Goal: Ask a question: Seek information or help from site administrators or community

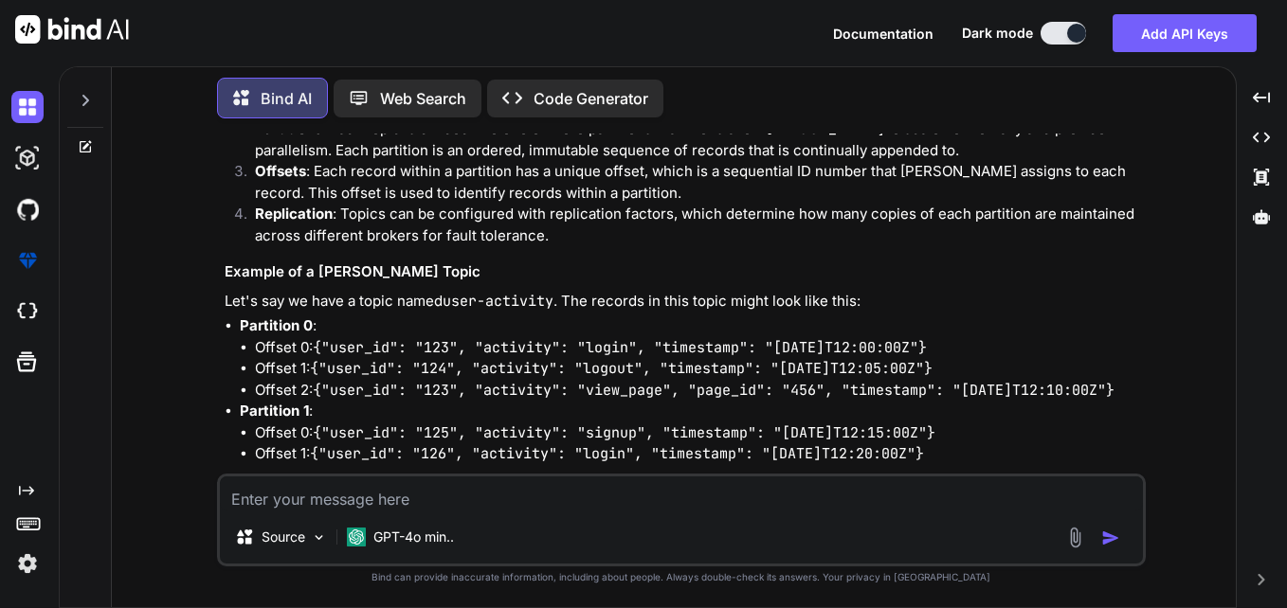
scroll to position [3092, 0]
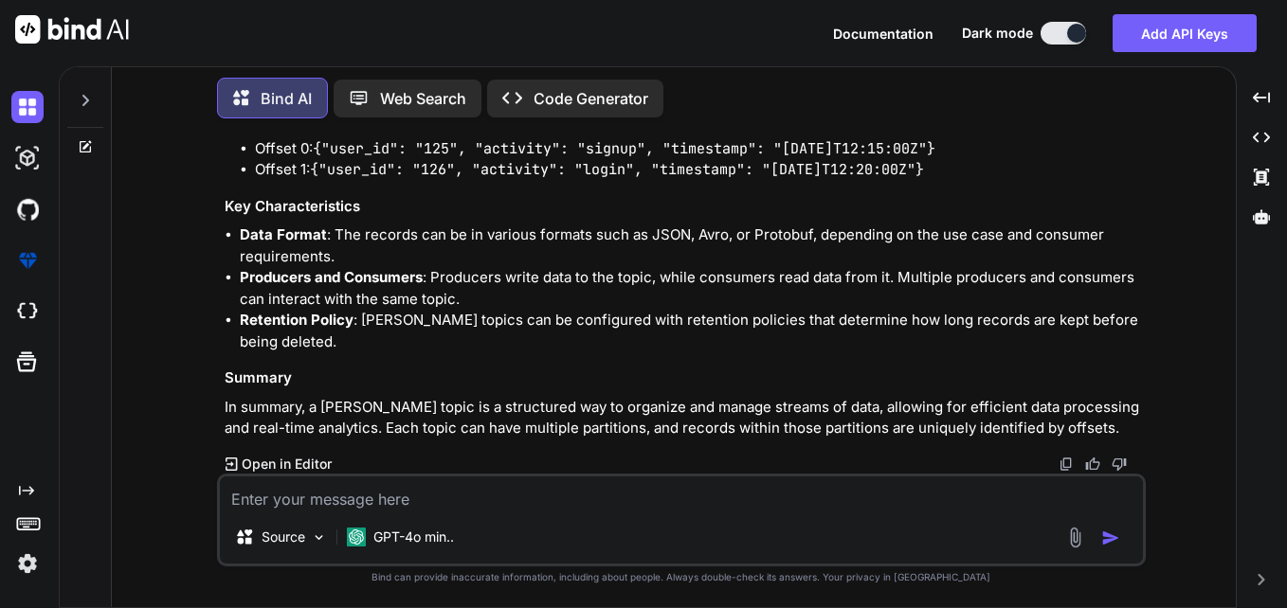
click at [665, 487] on textarea at bounding box center [681, 494] width 923 height 34
type textarea "c"
type textarea "x"
type textarea "ca"
type textarea "x"
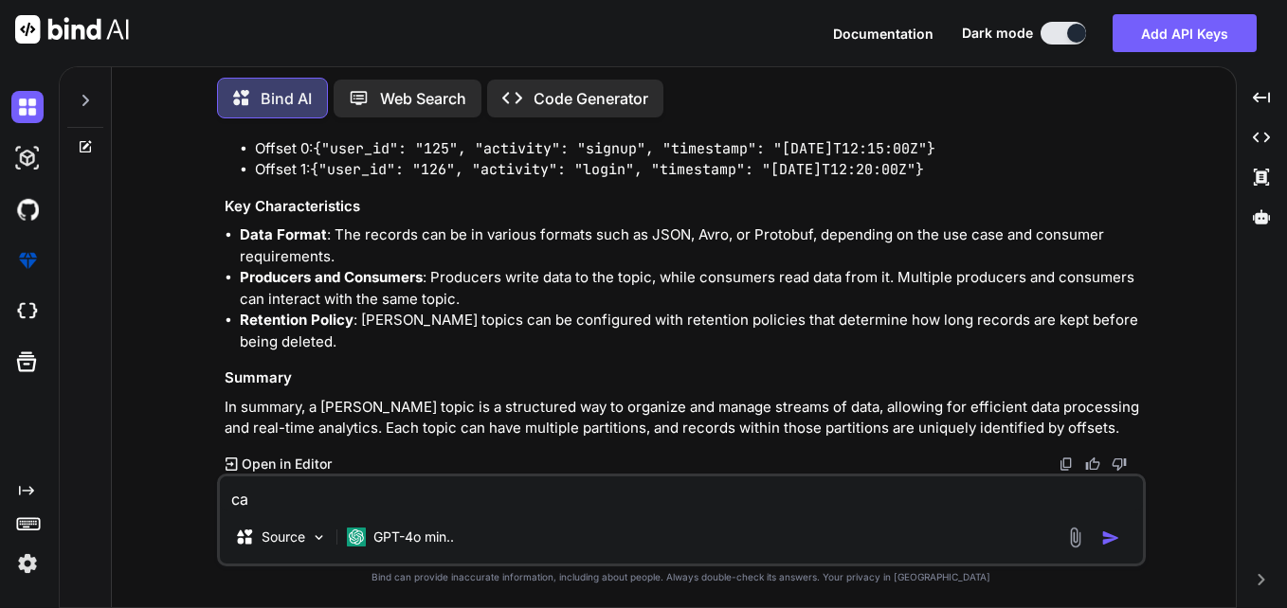
type textarea "can"
type textarea "x"
type textarea "can"
type textarea "x"
type textarea "can y"
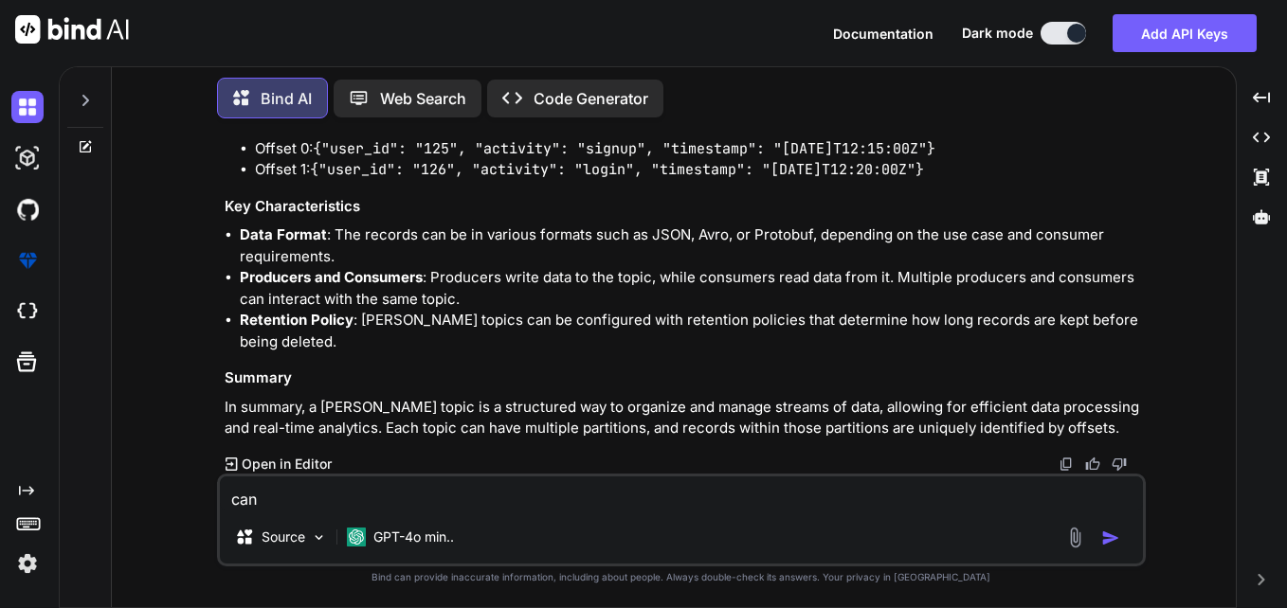
type textarea "x"
type textarea "can yo"
type textarea "x"
type textarea "can you"
type textarea "x"
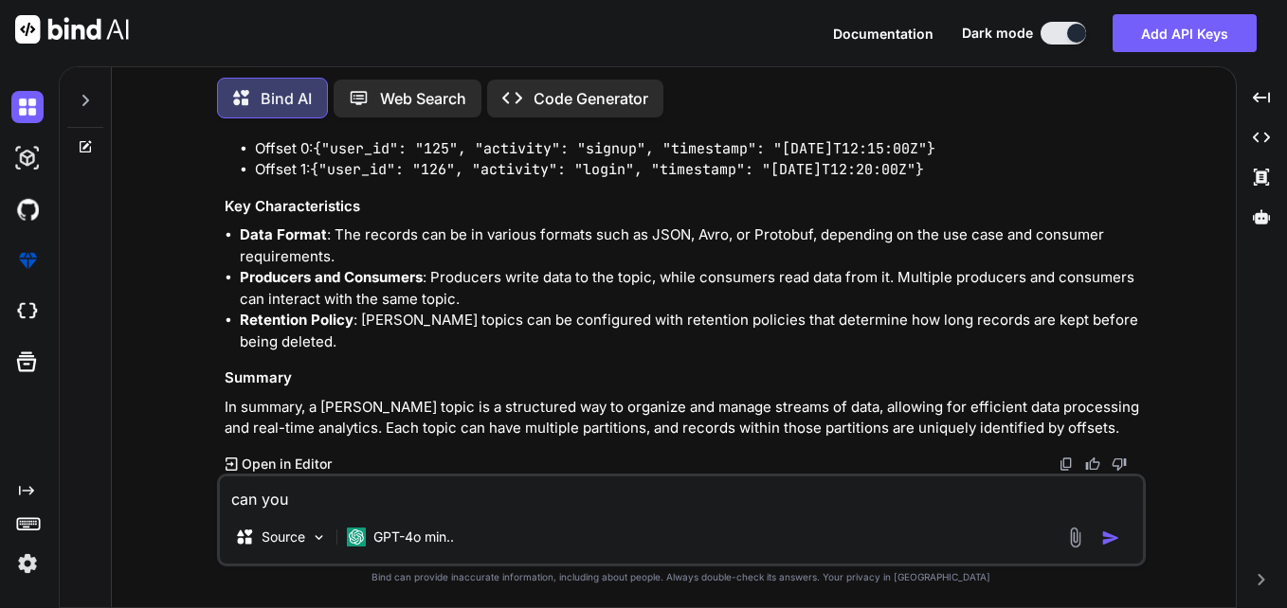
type textarea "can you"
type textarea "x"
type textarea "can you p"
type textarea "x"
type textarea "can you pr"
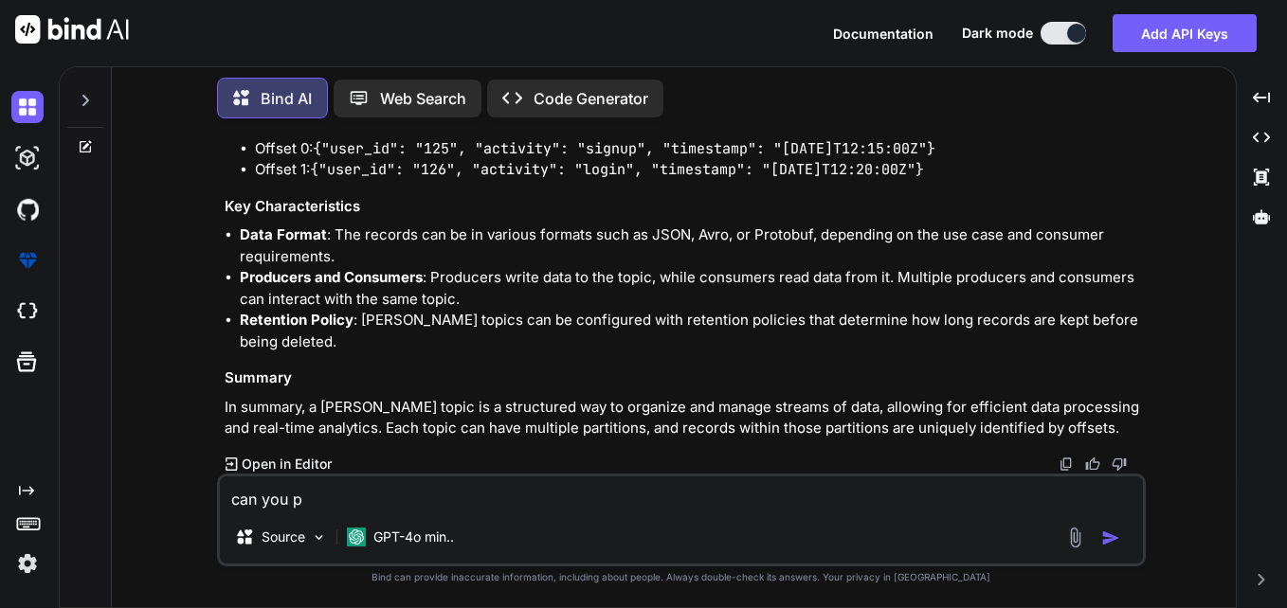
type textarea "x"
type textarea "can you pro"
type textarea "x"
type textarea "can you prov"
type textarea "x"
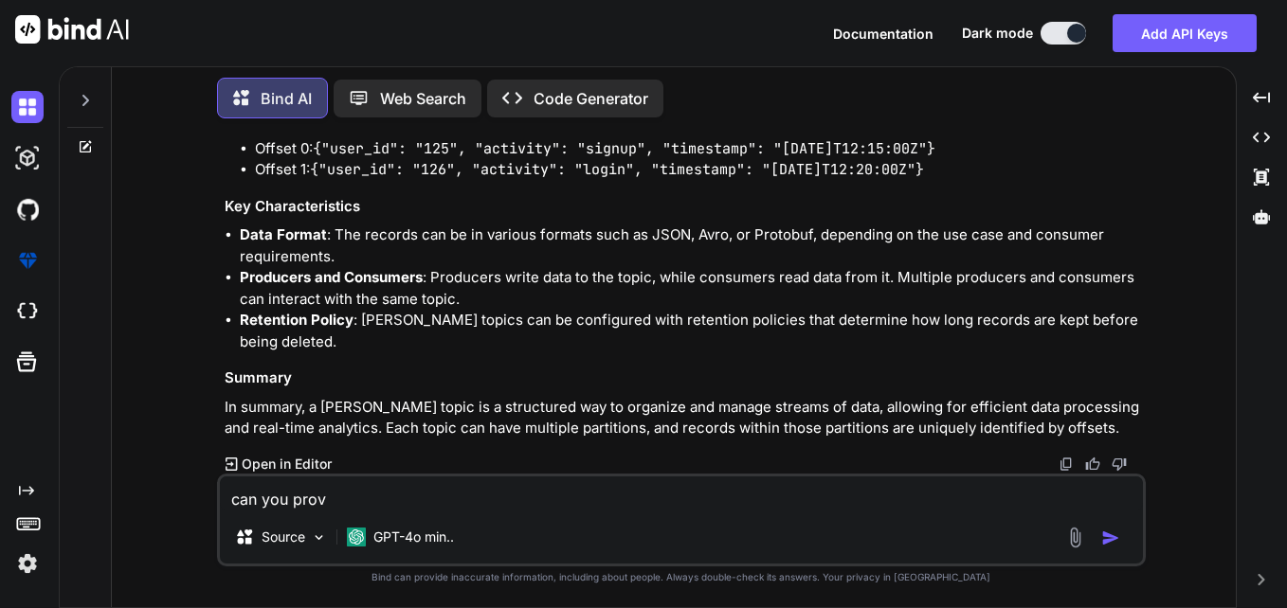
type textarea "can you provi"
type textarea "x"
type textarea "can you provid"
type textarea "x"
type textarea "can you provide"
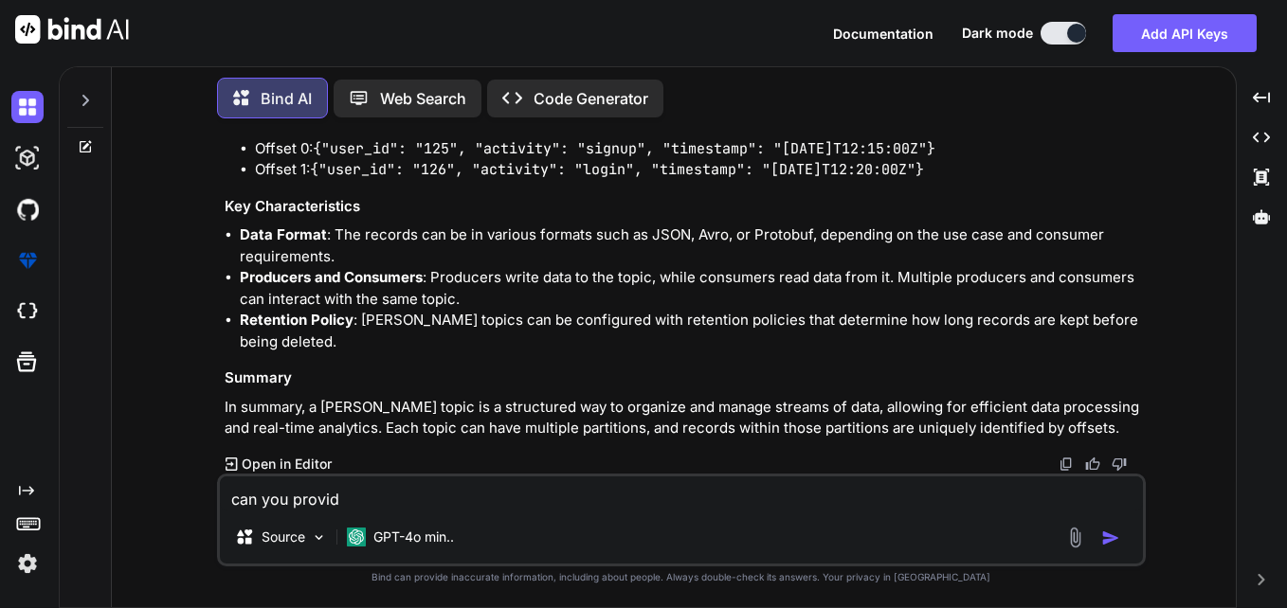
type textarea "x"
type textarea "can you provide"
type textarea "x"
type textarea "can you provide m"
type textarea "x"
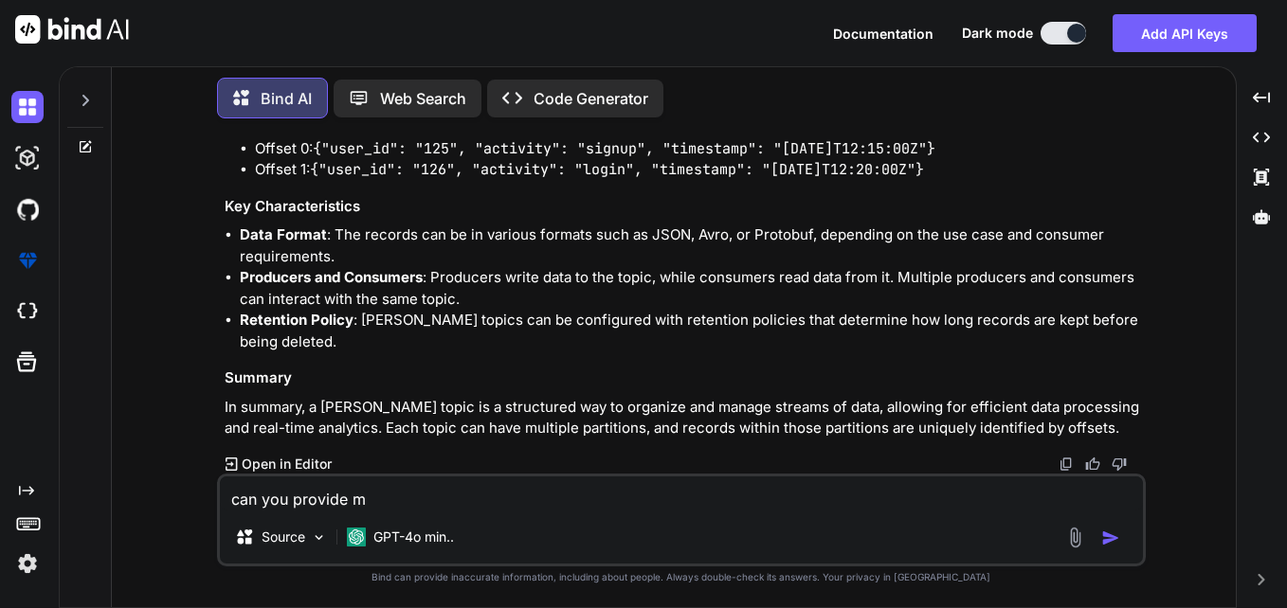
type textarea "can you provide me"
type textarea "x"
type textarea "can you provide me"
type textarea "x"
type textarea "can you provide me t"
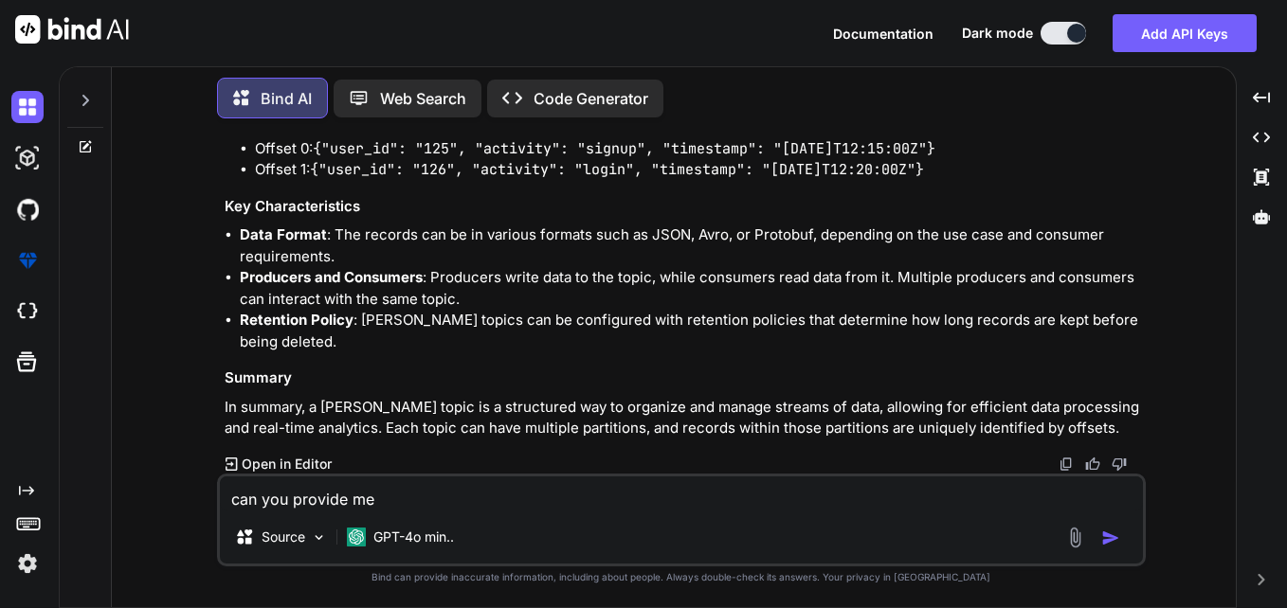
type textarea "x"
type textarea "can you provide me th"
type textarea "x"
type textarea "can you provide me thi"
type textarea "x"
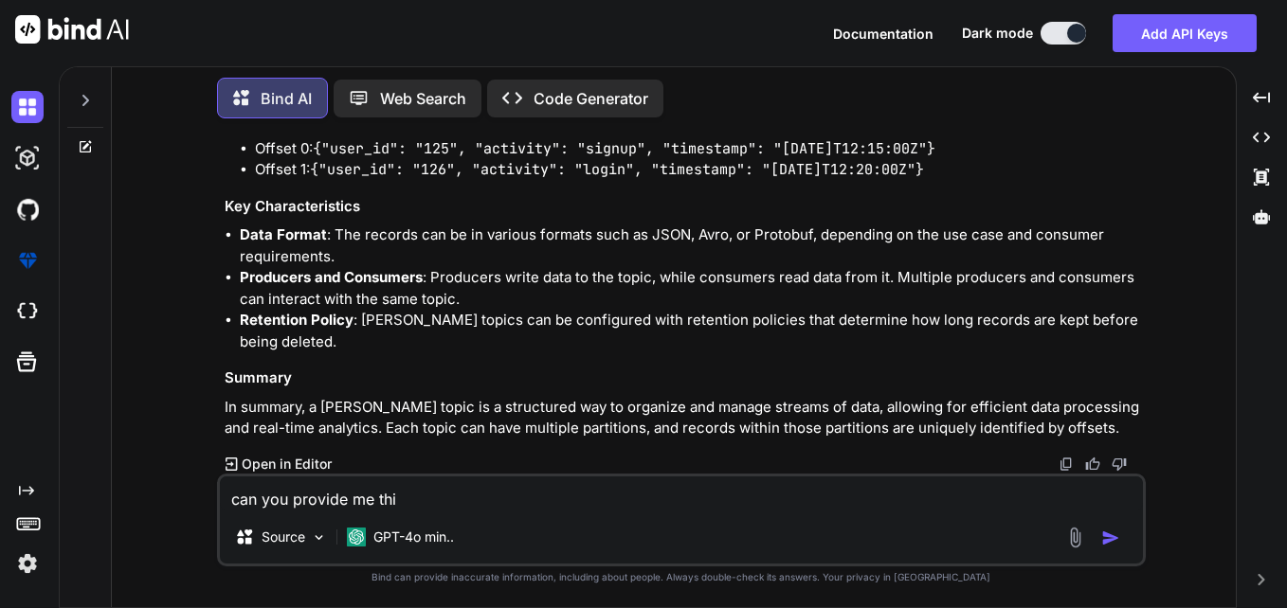
type textarea "can you provide me this"
type textarea "x"
type textarea "can you provide me this"
type textarea "x"
type textarea "can you provide me this s"
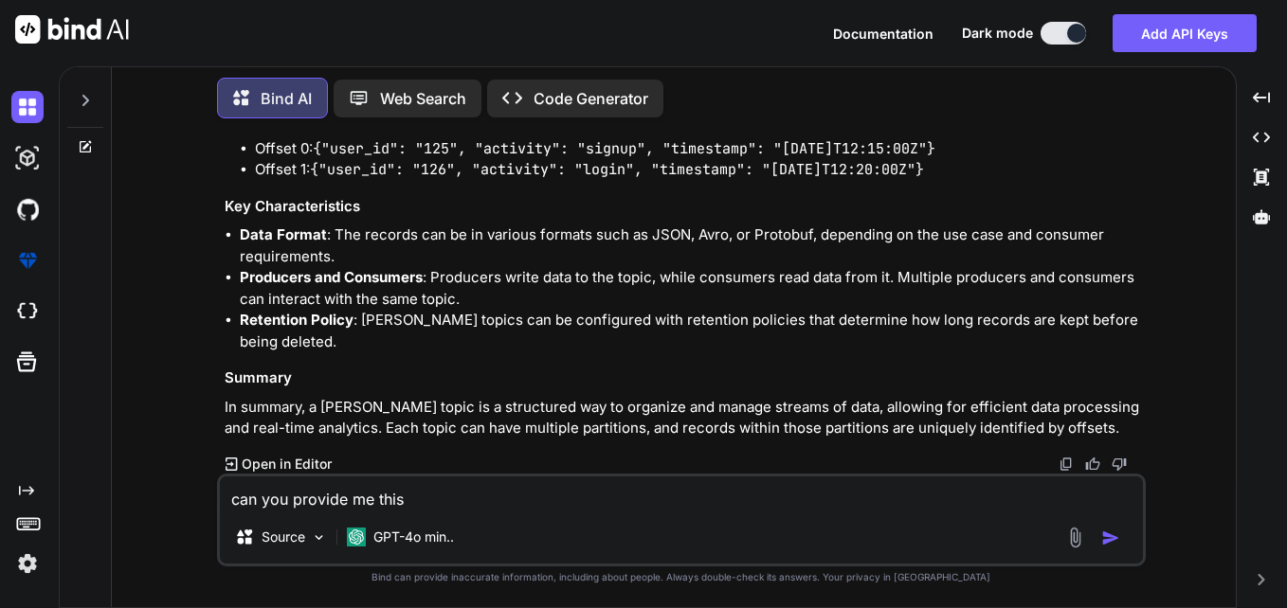
type textarea "x"
type textarea "can you provide me this sa"
type textarea "x"
type textarea "can you provide me this [PERSON_NAME]"
type textarea "x"
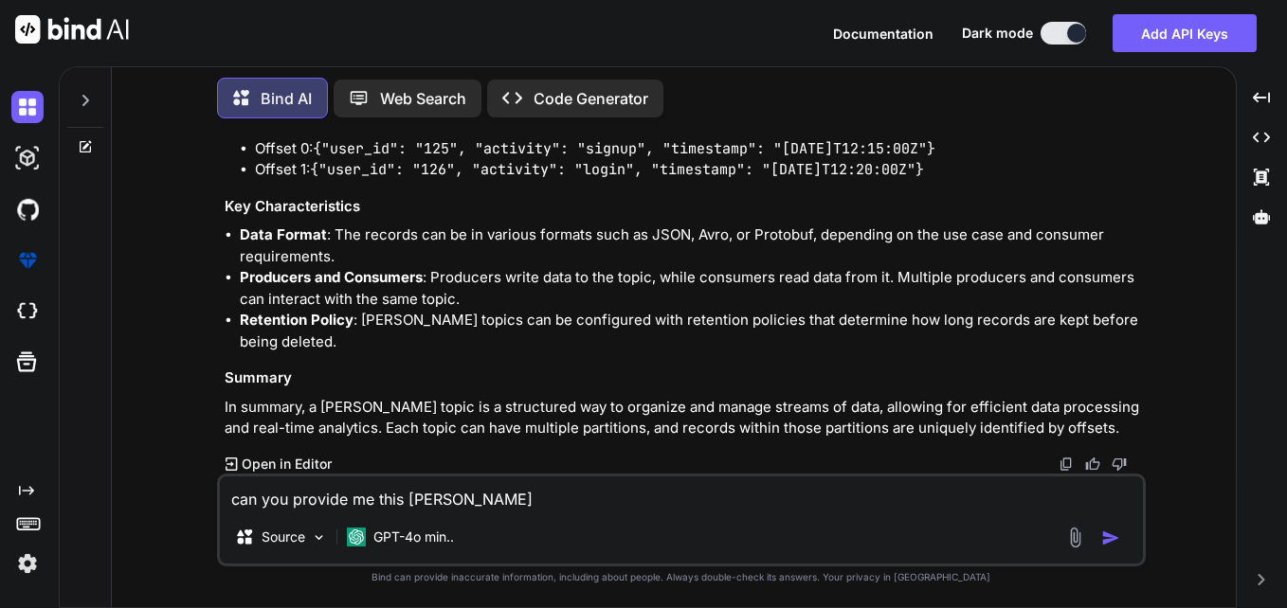
type textarea "can you provide me this same"
type textarea "x"
type textarea "can you provide me this same"
type textarea "x"
type textarea "can you provide me this same c"
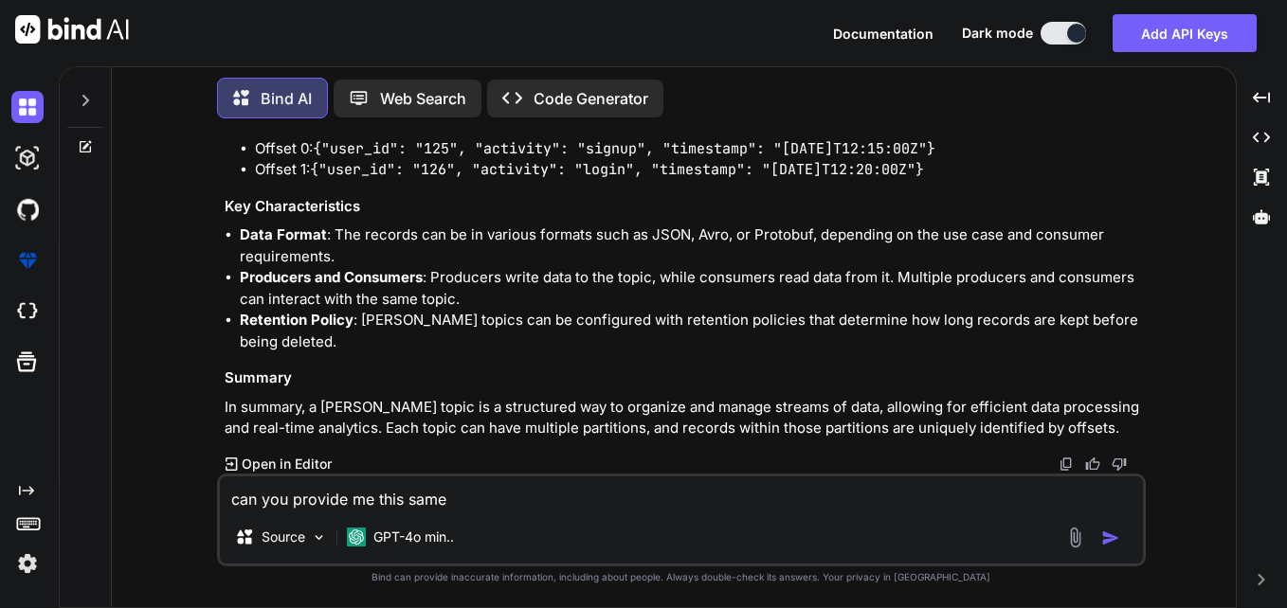
type textarea "x"
type textarea "can you provide me this same co"
type textarea "x"
type textarea "can you provide me this same cod"
type textarea "x"
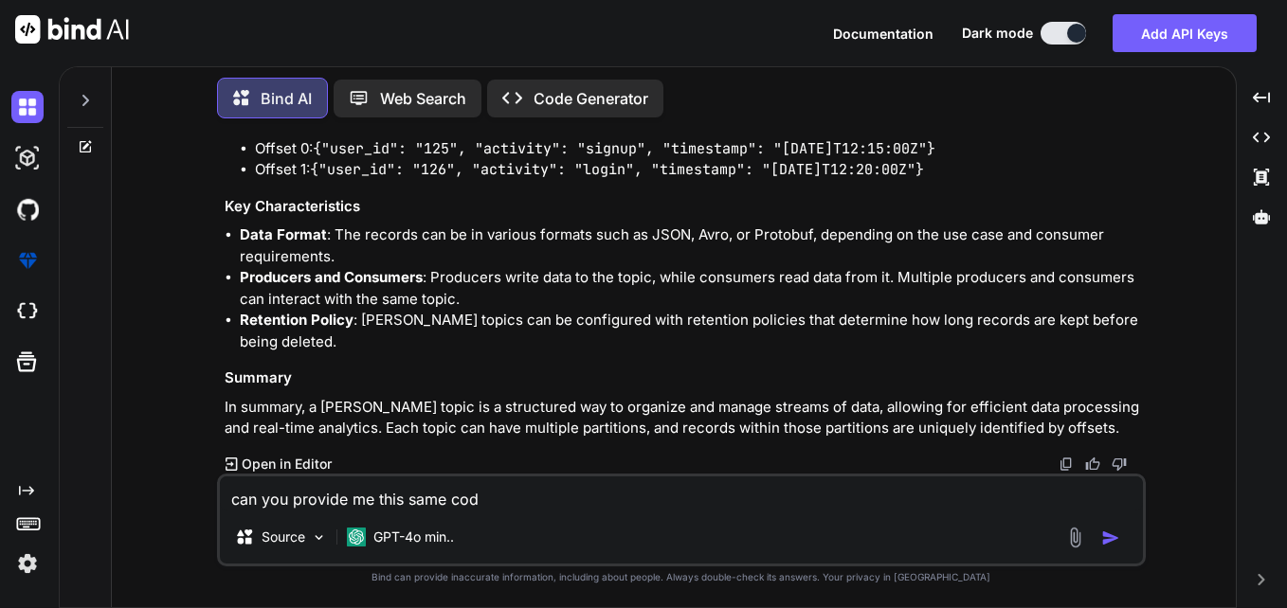
type textarea "can you provide me this same cod"
type textarea "x"
type textarea "can you provide me this same cod e"
type textarea "x"
type textarea "can you provide me this same cod ei"
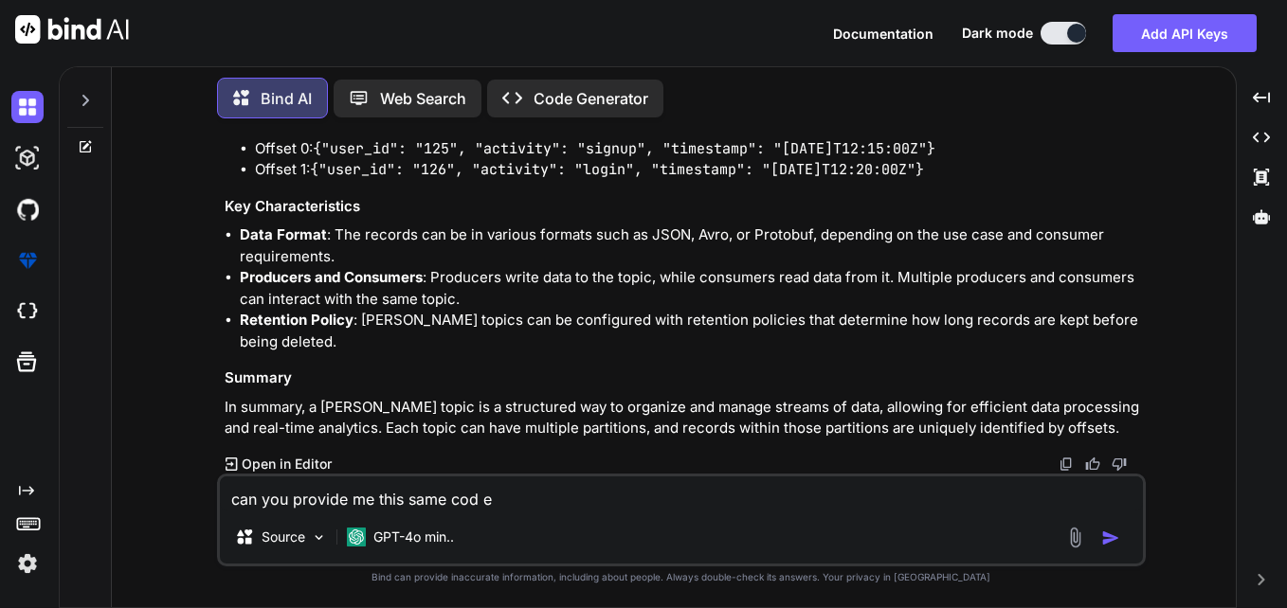
type textarea "x"
type textarea "can you provide me this same cod ein"
type textarea "x"
type textarea "can you provide me this same cod ein"
type textarea "x"
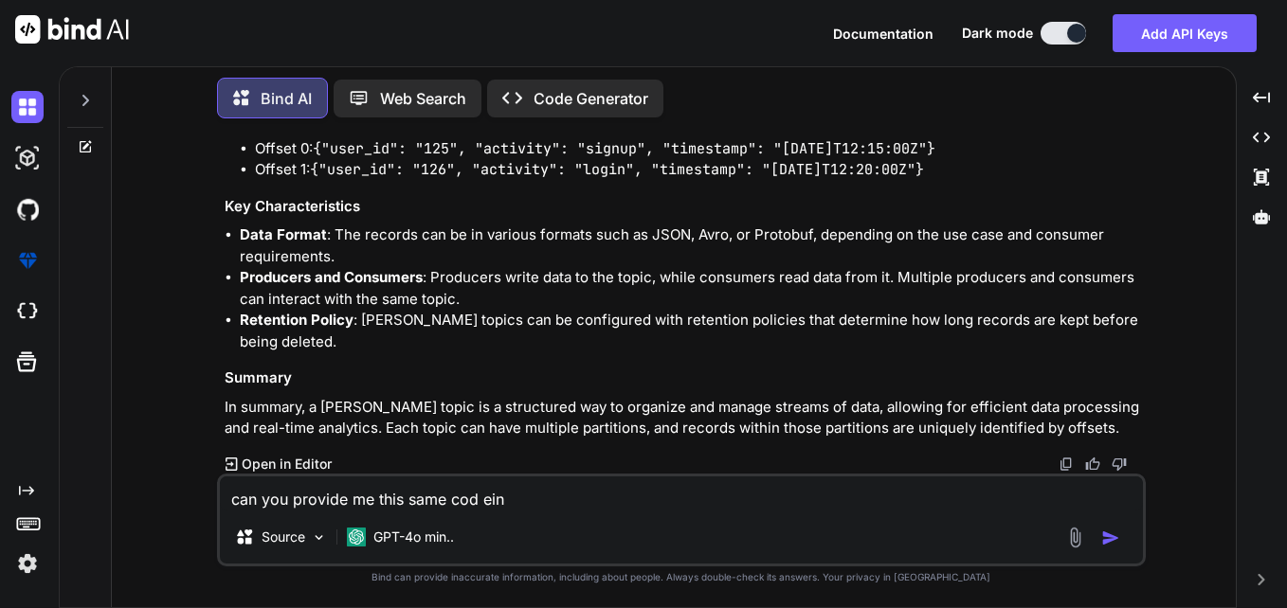
type textarea "can you provide me this same cod ein p"
type textarea "x"
type textarea "can you provide me this same cod ein po"
type textarea "x"
type textarea "can you provide me this same cod ein pol"
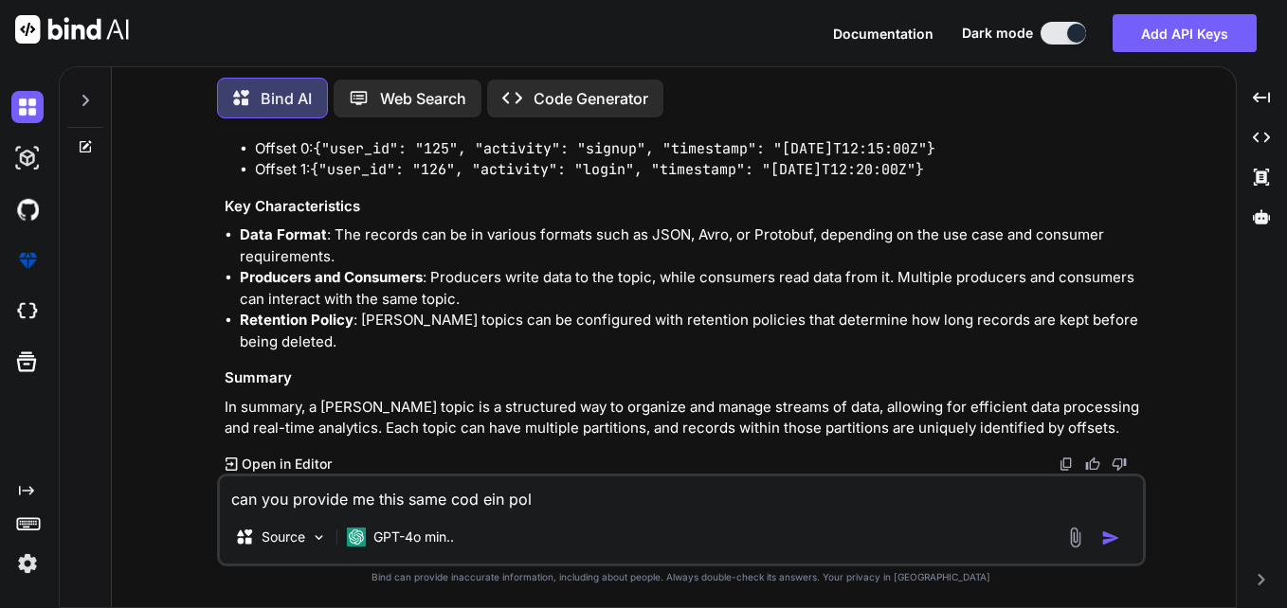
type textarea "x"
type textarea "can you provide me this same cod ein polr"
type textarea "x"
type textarea "can you provide me this same cod ein [PERSON_NAME]"
type textarea "x"
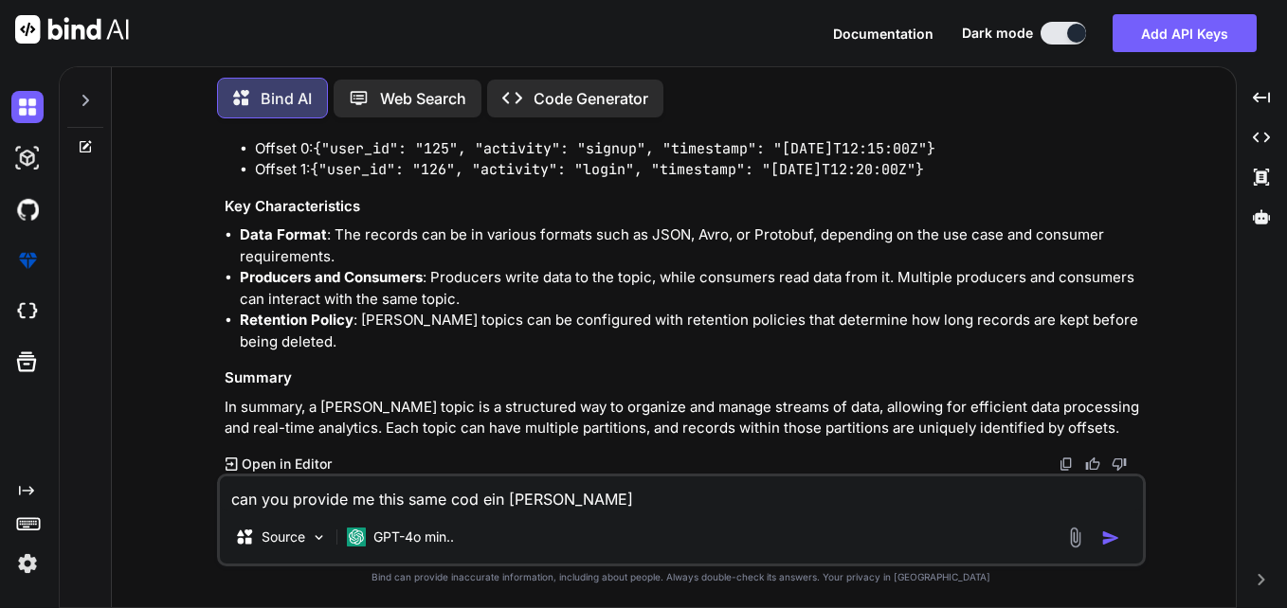
type textarea "can you provide me this same cod ein polras"
type textarea "x"
type textarea "can you provide me this same cod ein polras"
type textarea "x"
type textarea "can you provide me this same cod ein polras d"
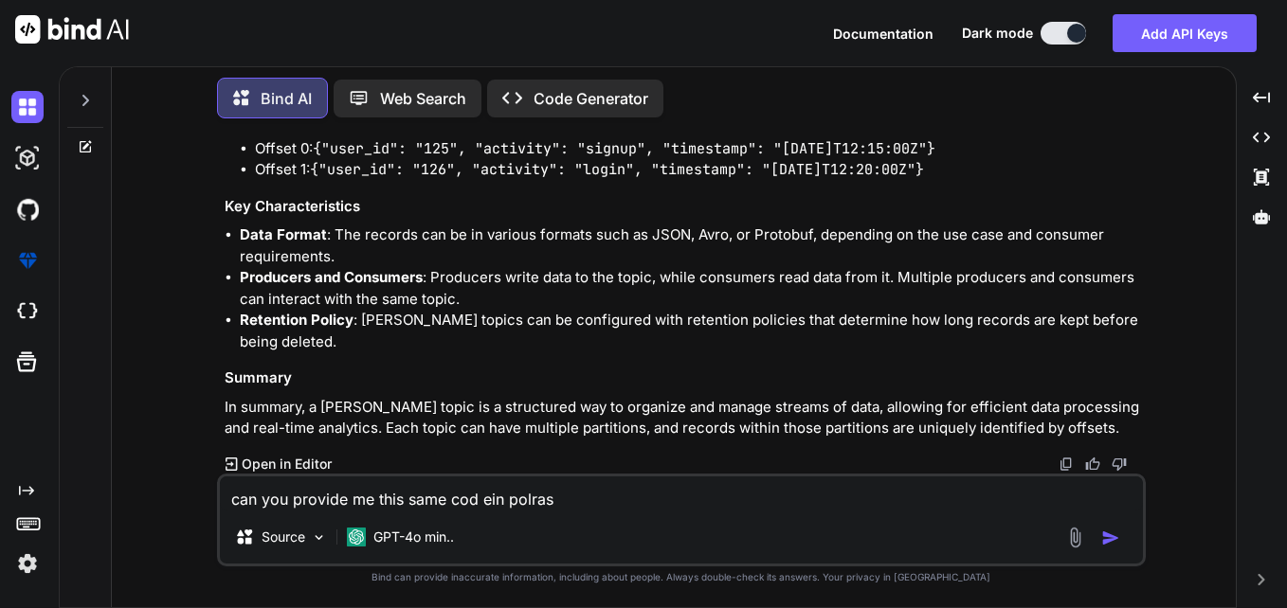
type textarea "x"
type textarea "can you provide me this same cod ein polras da"
type textarea "x"
type textarea "can you provide me this same cod ein polras dat"
type textarea "x"
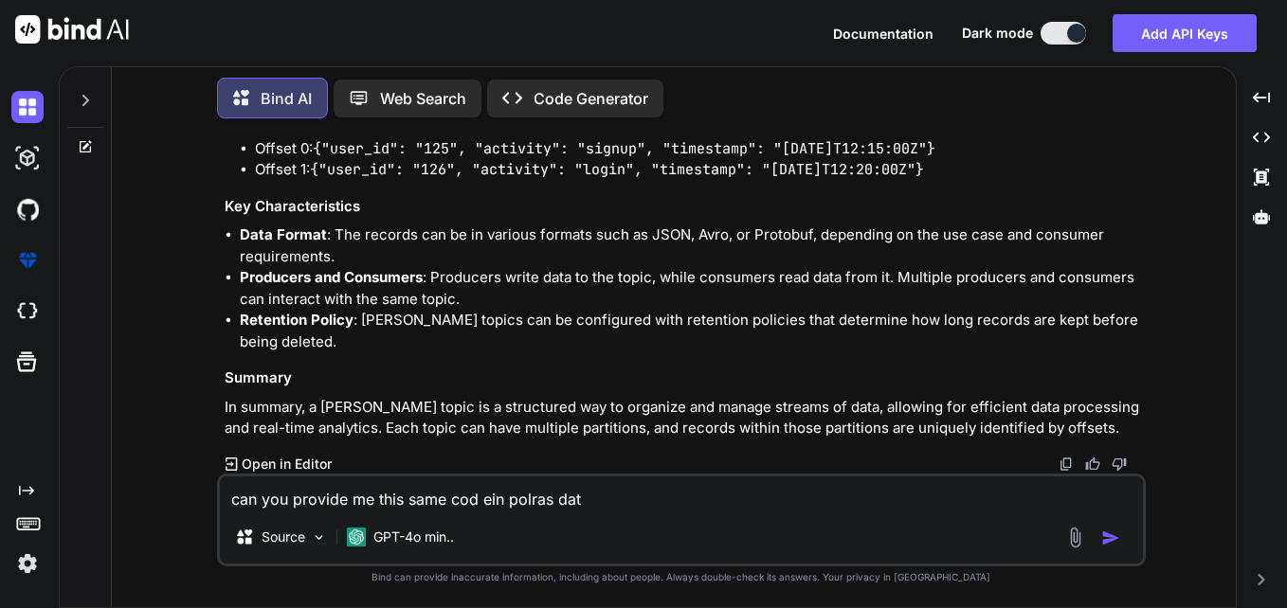
type textarea "can you provide me this same cod ein polras data"
type textarea "x"
type textarea "can you provide me this same cod ein polras dataf"
type textarea "x"
type textarea "can you provide me this same cod ein polras datafr"
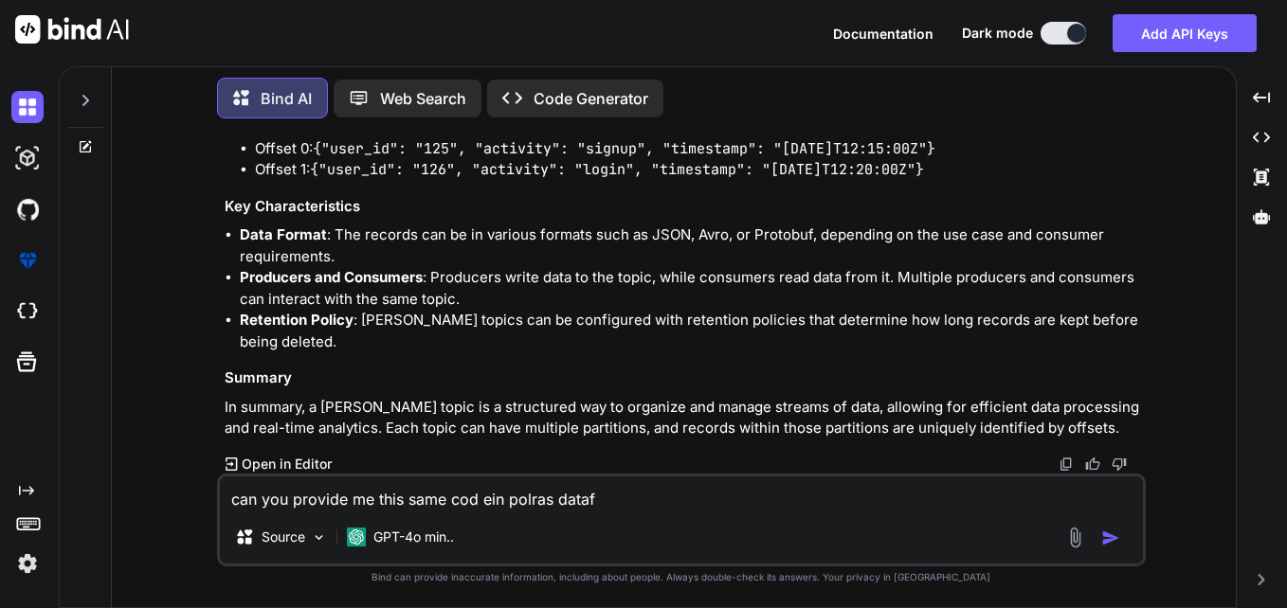
type textarea "x"
type textarea "can you provide me this same cod ein polras datafra"
type textarea "x"
type textarea "can you provide me this same cod ein polras datafram"
type textarea "x"
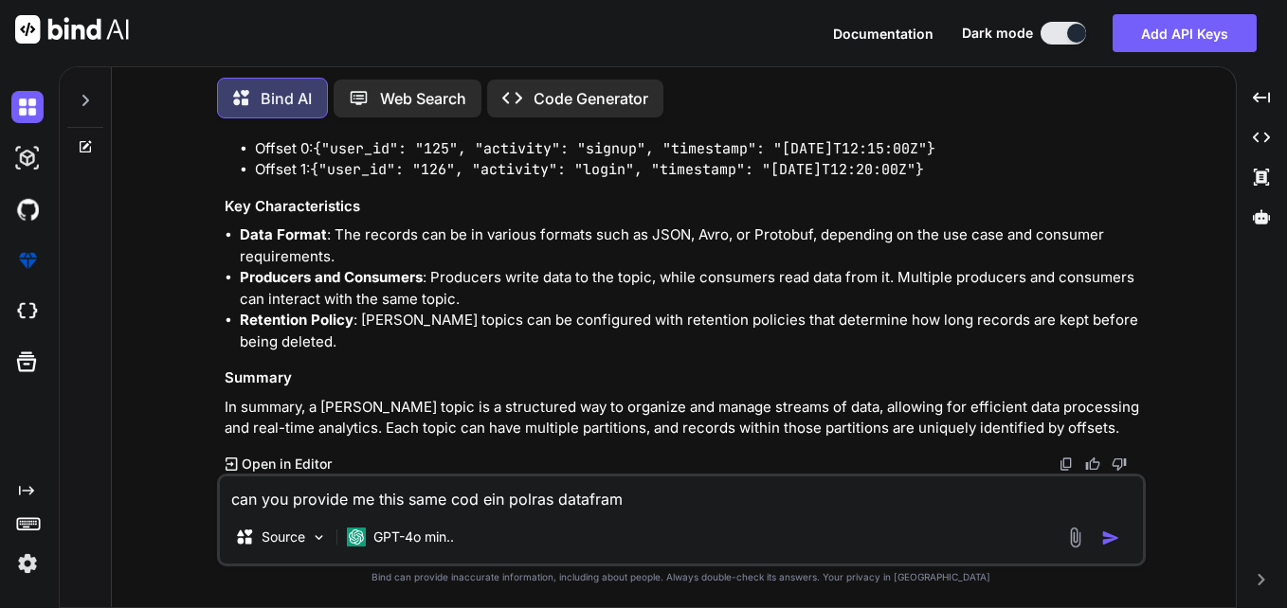
type textarea "can you provide me this same cod ein polras dataframe"
type textarea "x"
type textarea "can you provide me this same cod ein polras dataframe?"
type textarea "x"
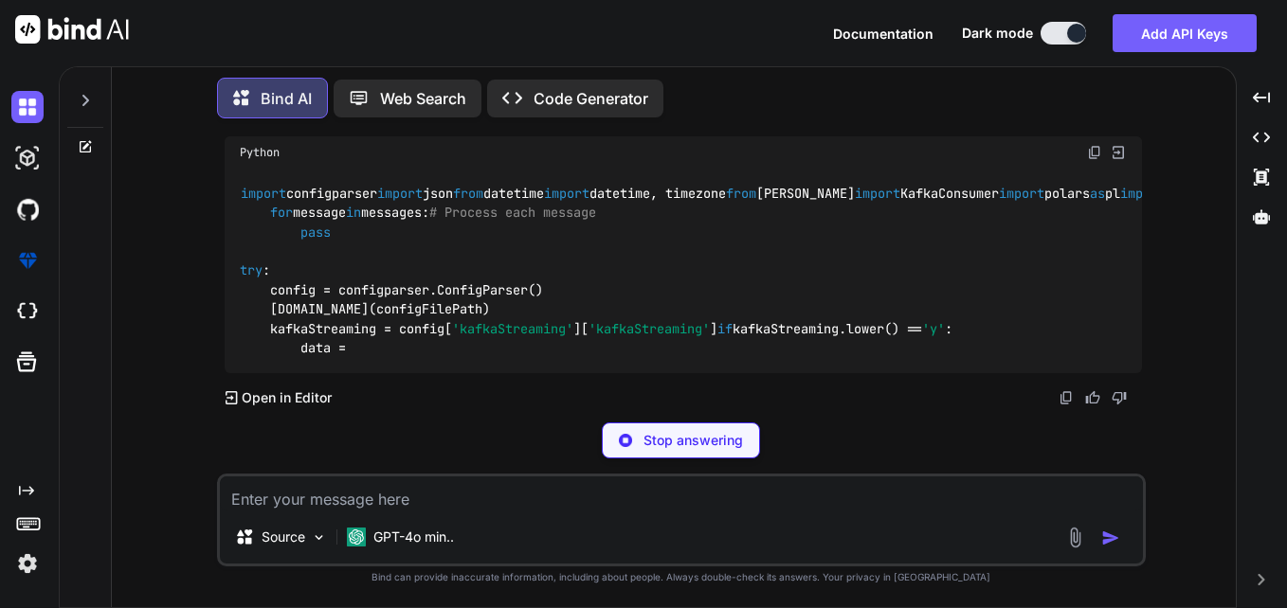
scroll to position [3795, 0]
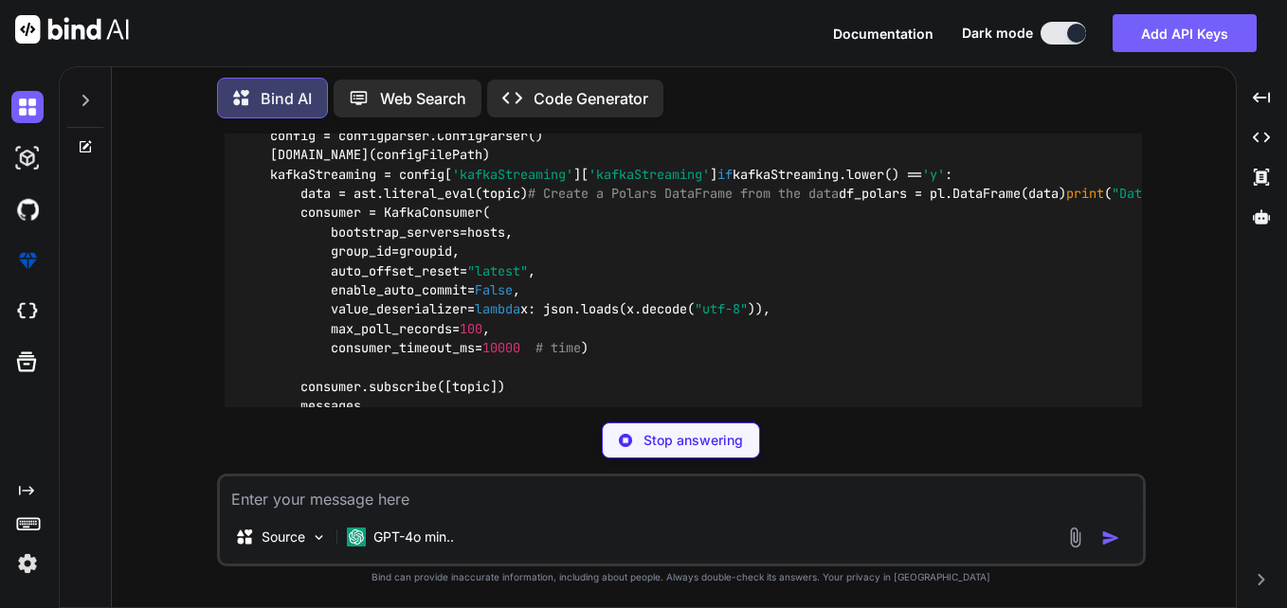
drag, startPoint x: 341, startPoint y: 198, endPoint x: 604, endPoint y: 190, distance: 263.5
drag, startPoint x: 326, startPoint y: 229, endPoint x: 475, endPoint y: 230, distance: 148.8
click at [475, 230] on div "import configparser import json from datetime import datetime, timezone from [P…" at bounding box center [683, 280] width 917 height 532
drag, startPoint x: 475, startPoint y: 230, endPoint x: 442, endPoint y: 268, distance: 49.7
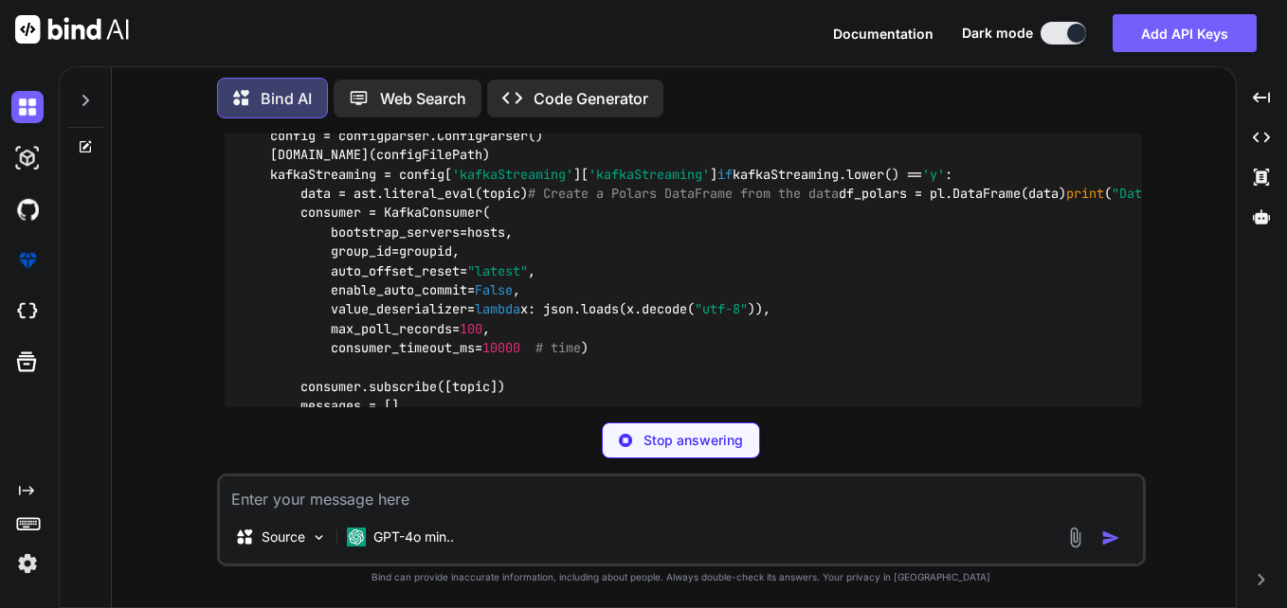
click at [442, 268] on div "import configparser import json from datetime import datetime, timezone from [P…" at bounding box center [683, 280] width 917 height 532
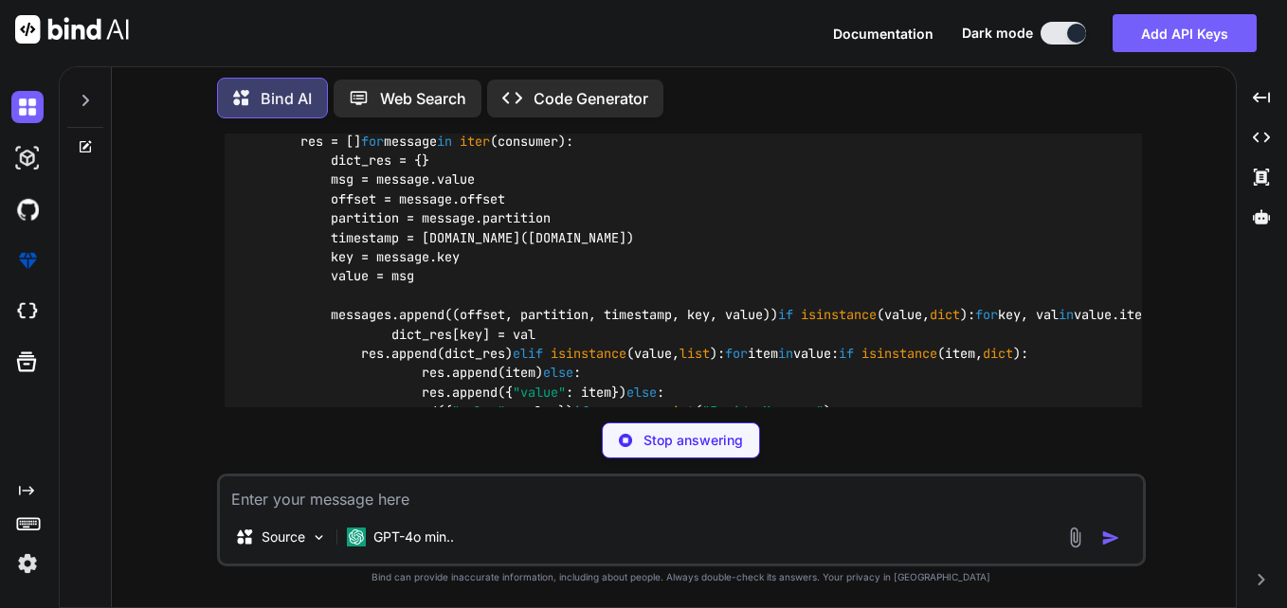
scroll to position [4364, 0]
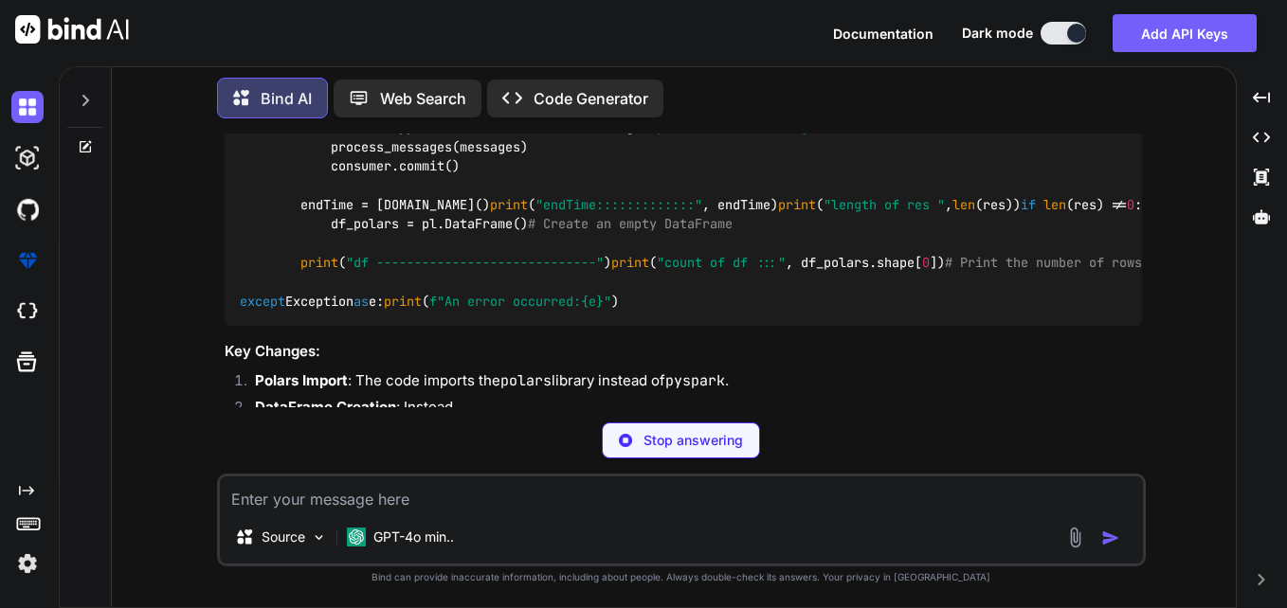
drag, startPoint x: 329, startPoint y: 243, endPoint x: 449, endPoint y: 237, distance: 120.5
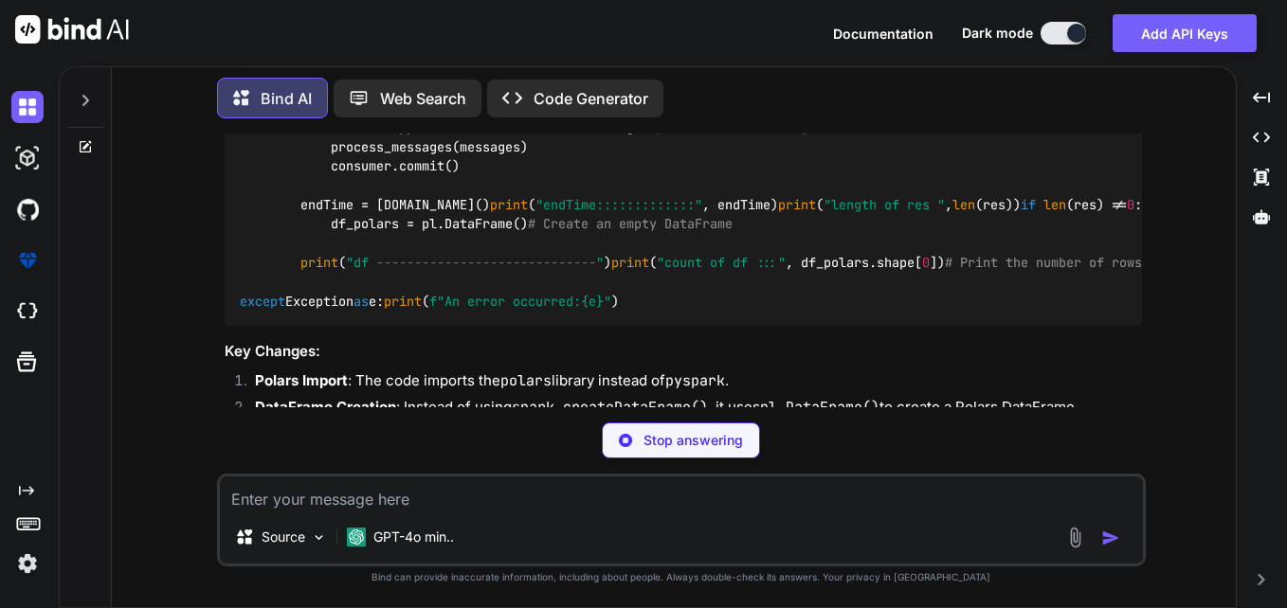
drag, startPoint x: 449, startPoint y: 237, endPoint x: 381, endPoint y: 259, distance: 71.6
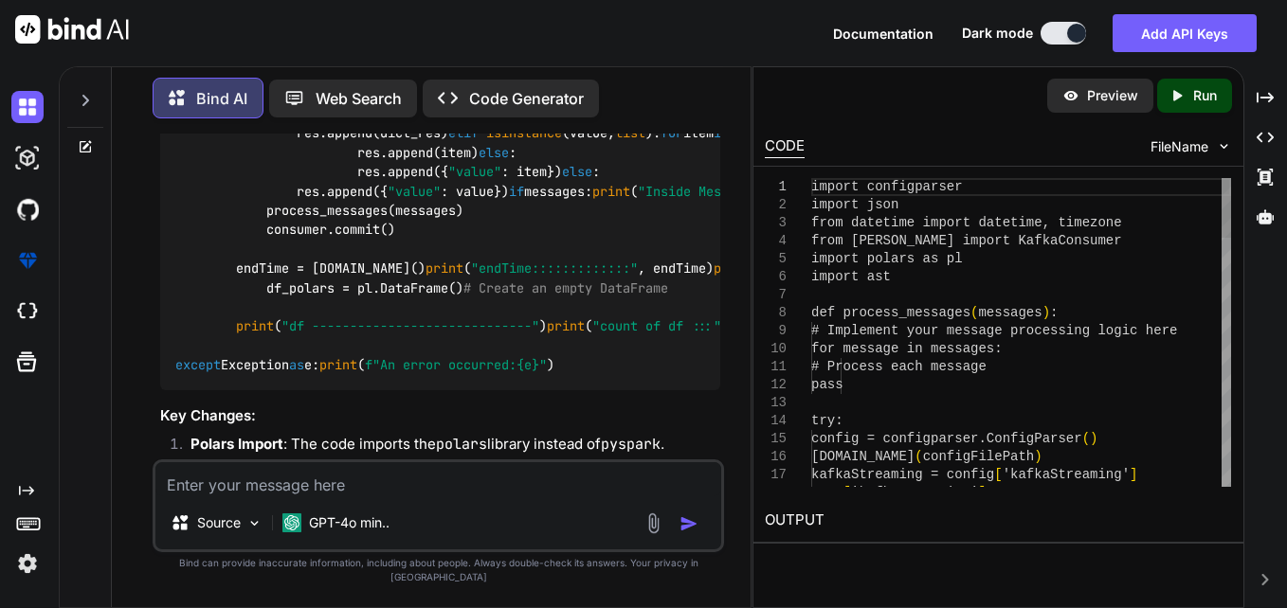
drag, startPoint x: 335, startPoint y: 265, endPoint x: 350, endPoint y: 265, distance: 14.2
type textarea "x"
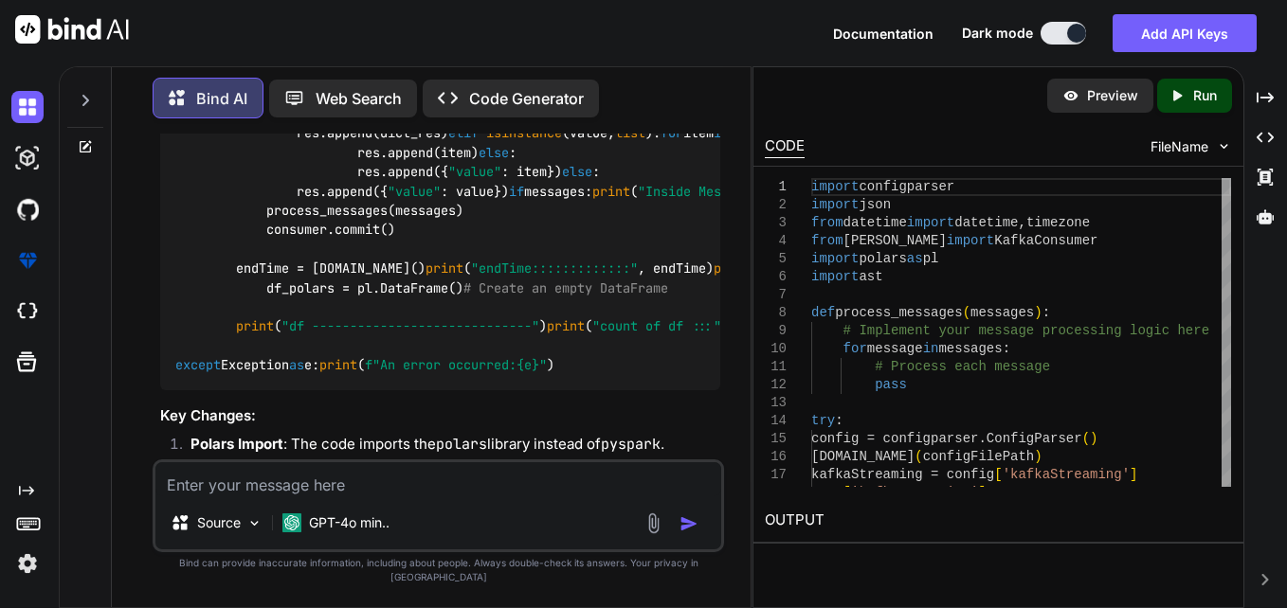
drag, startPoint x: 545, startPoint y: 290, endPoint x: 491, endPoint y: 294, distance: 54.1
drag, startPoint x: 334, startPoint y: 306, endPoint x: 324, endPoint y: 324, distance: 20.8
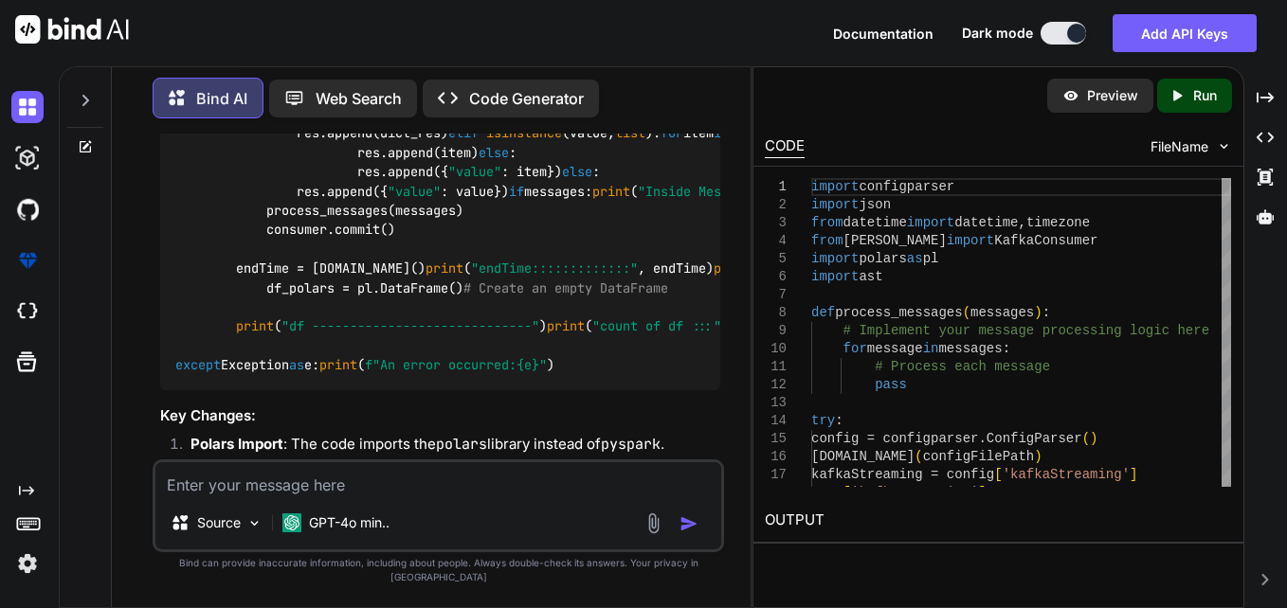
drag, startPoint x: 323, startPoint y: 324, endPoint x: 338, endPoint y: 337, distance: 20.1
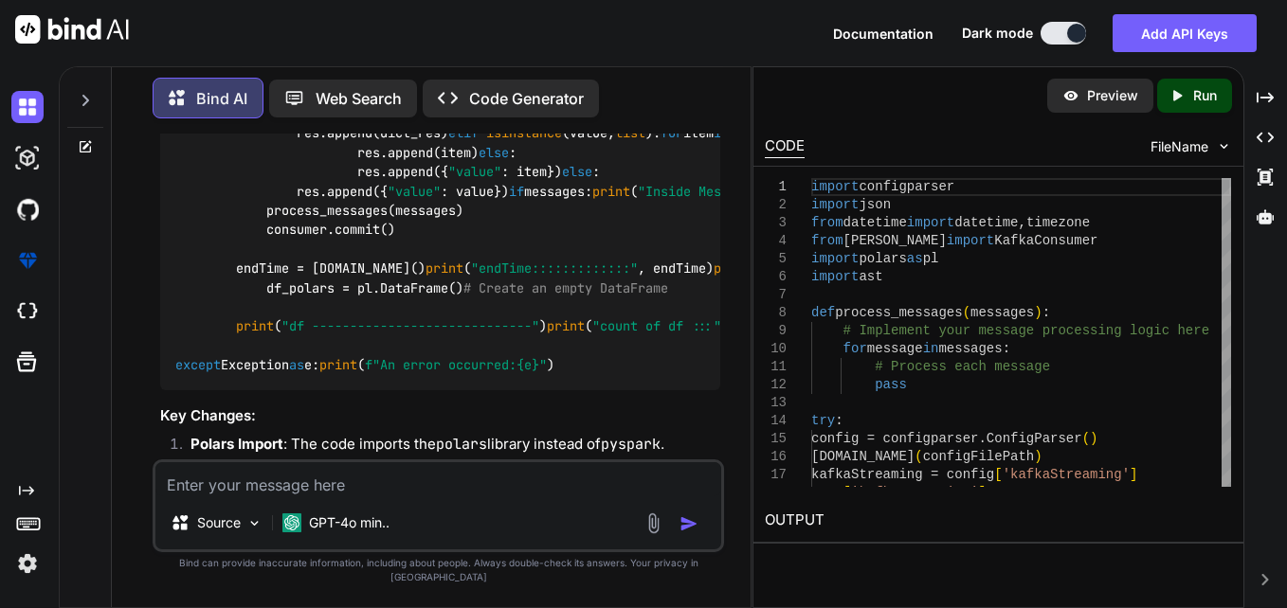
drag, startPoint x: 338, startPoint y: 337, endPoint x: 332, endPoint y: 354, distance: 18.3
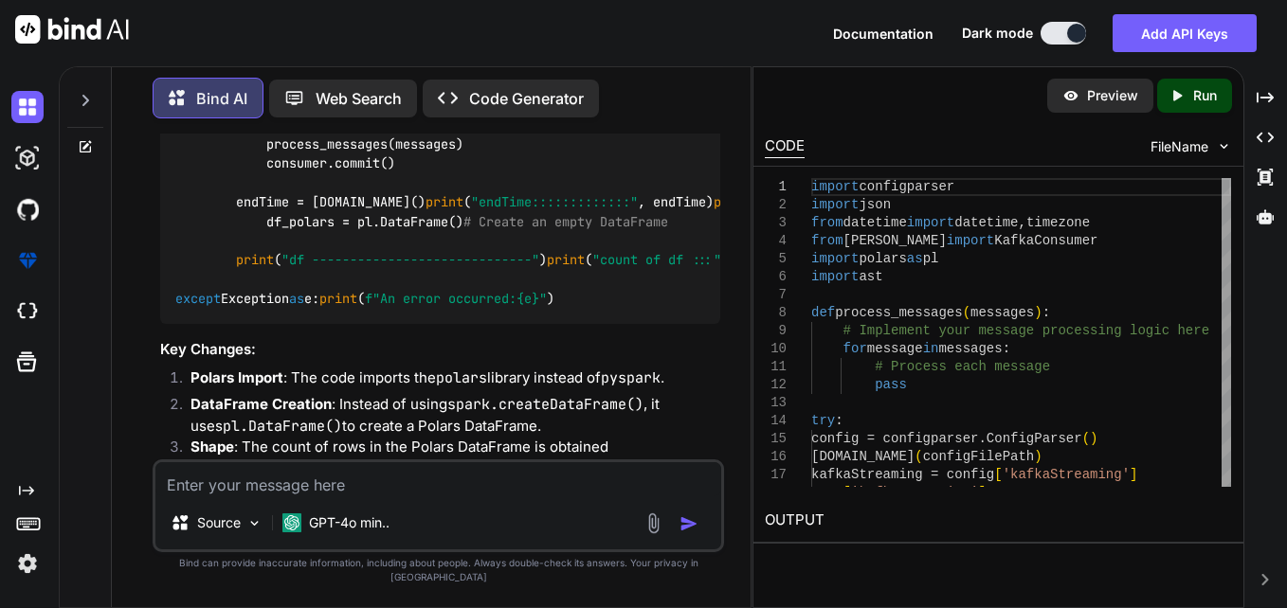
scroll to position [5567, 0]
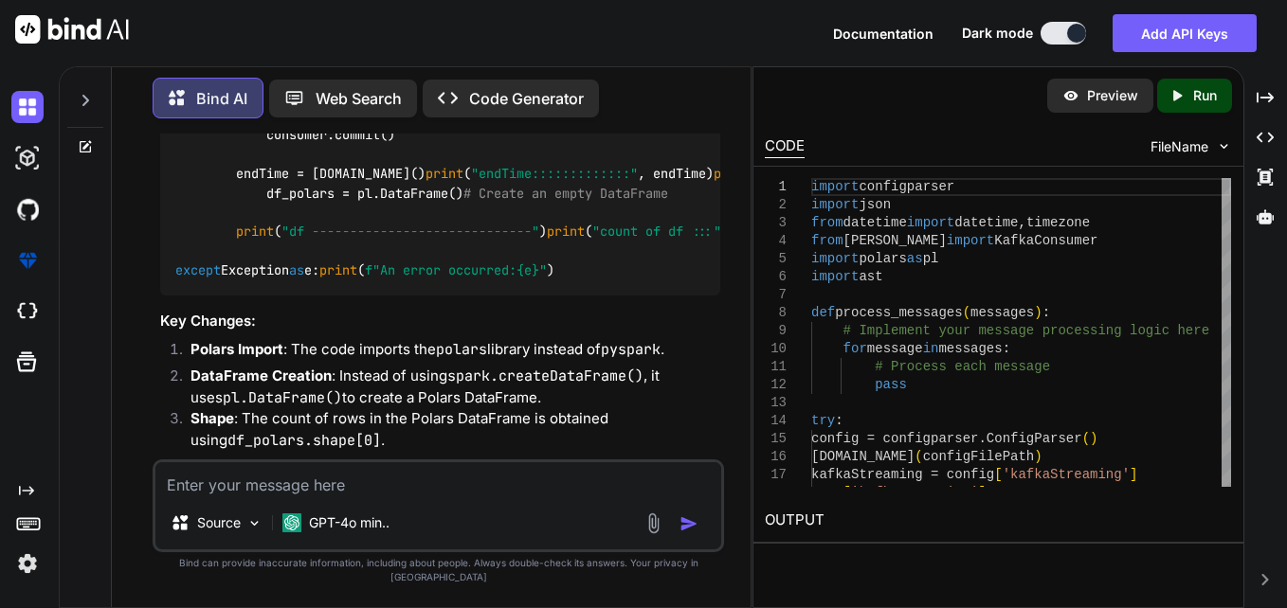
drag, startPoint x: 361, startPoint y: 303, endPoint x: 420, endPoint y: 297, distance: 59.0
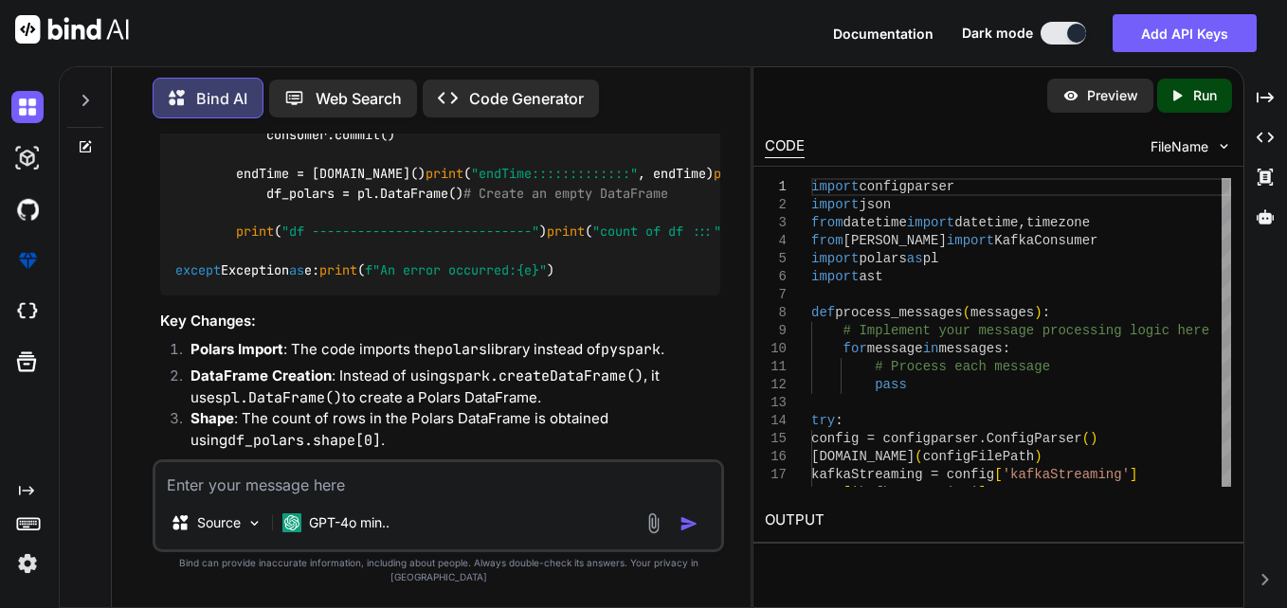
drag, startPoint x: 421, startPoint y: 297, endPoint x: 503, endPoint y: 308, distance: 83.1
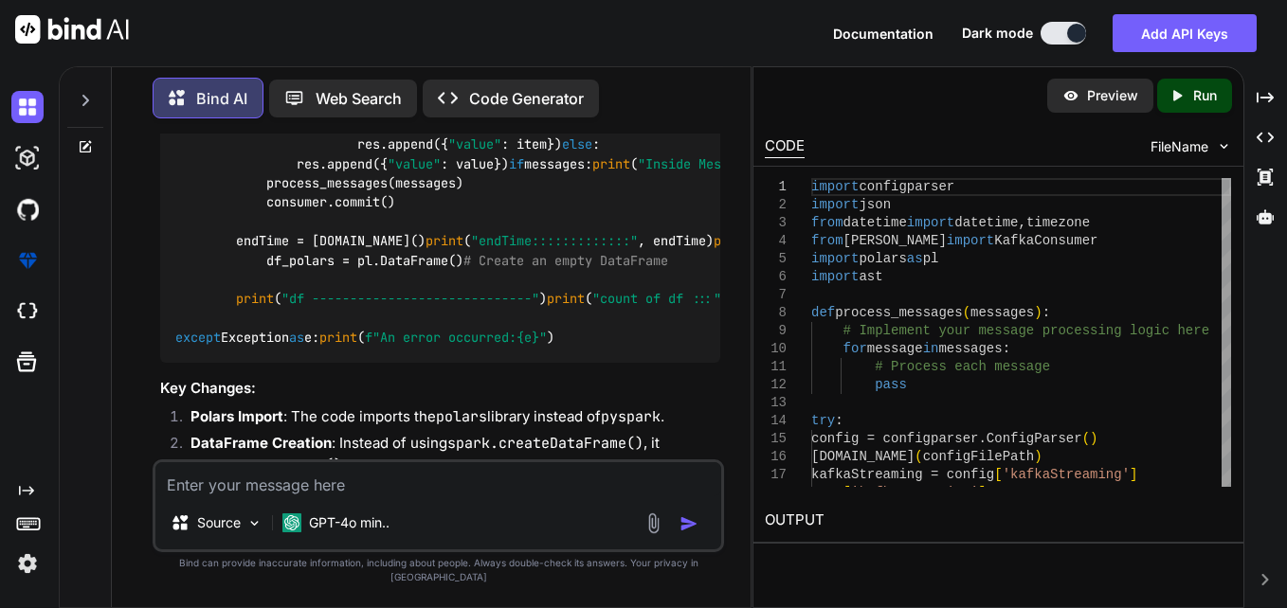
scroll to position [5472, 0]
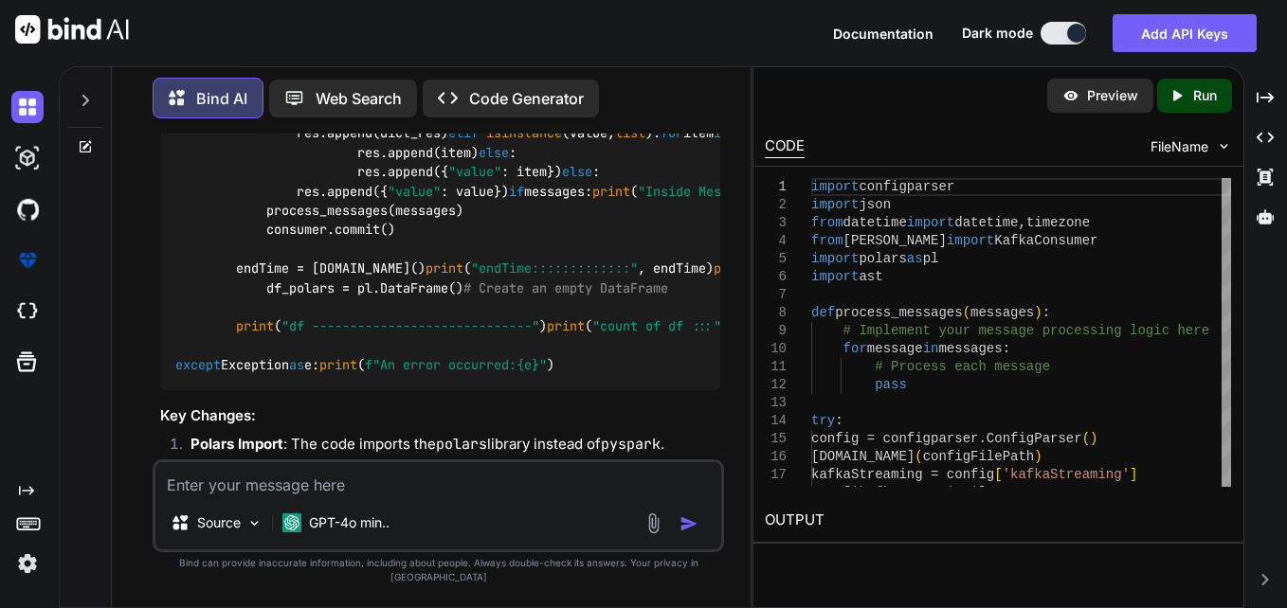
drag, startPoint x: 354, startPoint y: 260, endPoint x: 371, endPoint y: 279, distance: 25.5
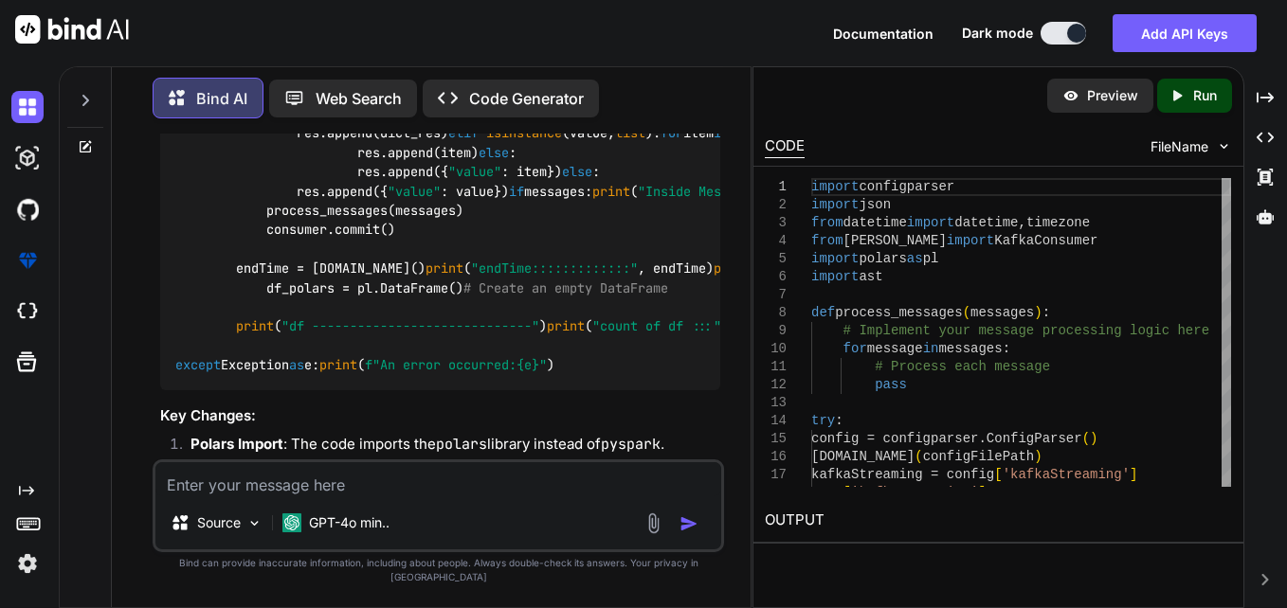
drag, startPoint x: 371, startPoint y: 279, endPoint x: 382, endPoint y: 297, distance: 20.8
drag, startPoint x: 382, startPoint y: 297, endPoint x: 380, endPoint y: 316, distance: 20.0
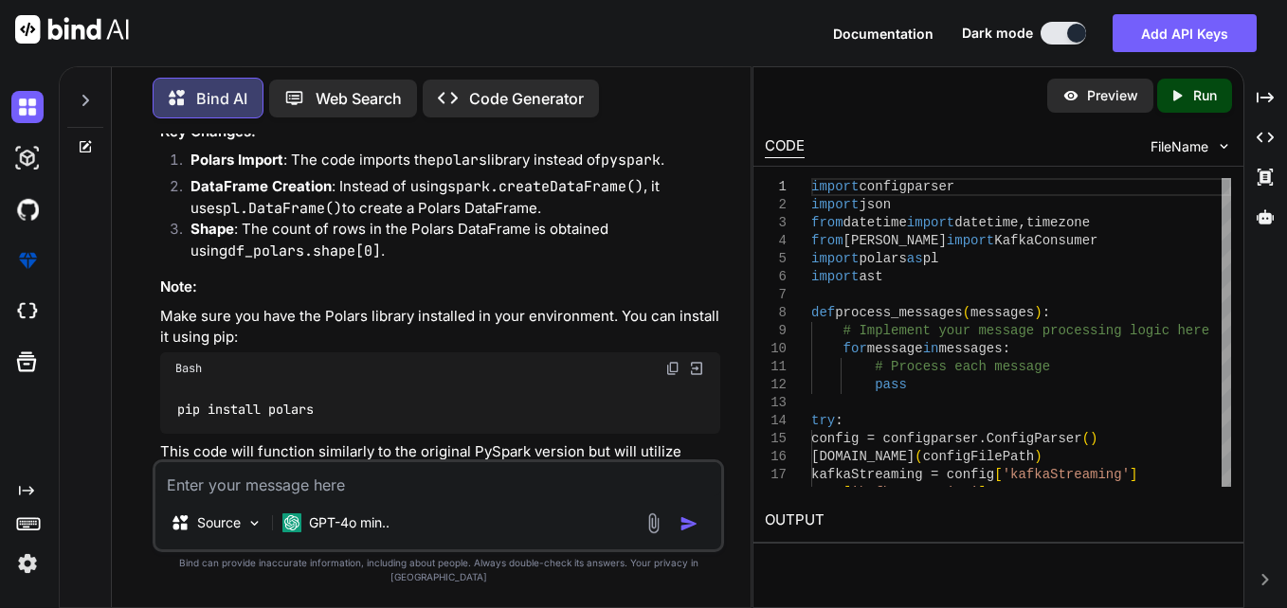
scroll to position [5662, 0]
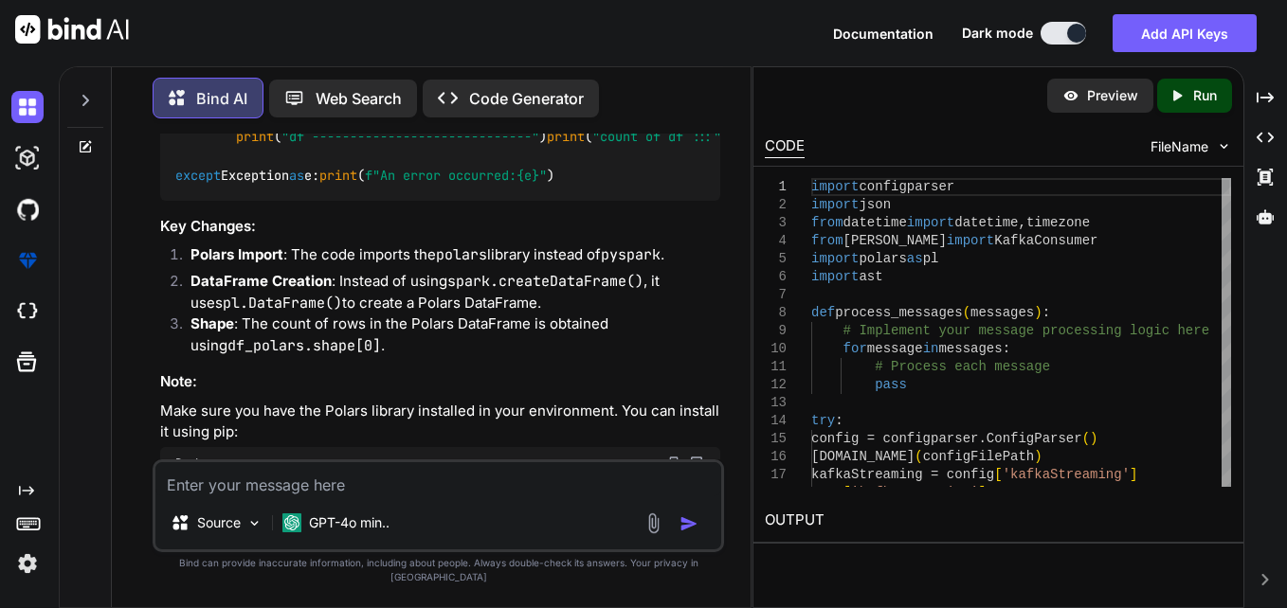
drag, startPoint x: 385, startPoint y: 231, endPoint x: 420, endPoint y: 229, distance: 35.1
drag, startPoint x: 420, startPoint y: 229, endPoint x: 467, endPoint y: 225, distance: 47.6
drag, startPoint x: 467, startPoint y: 225, endPoint x: 525, endPoint y: 248, distance: 62.5
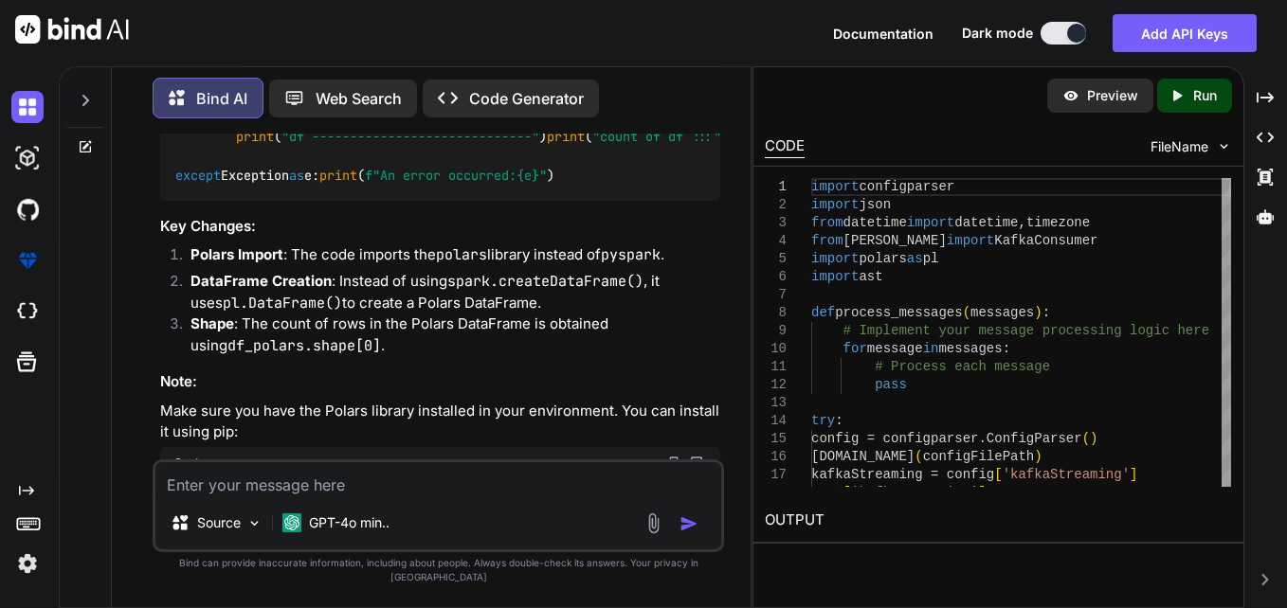
drag, startPoint x: 329, startPoint y: 269, endPoint x: 500, endPoint y: 268, distance: 171.5
drag, startPoint x: 299, startPoint y: 289, endPoint x: 473, endPoint y: 296, distance: 173.5
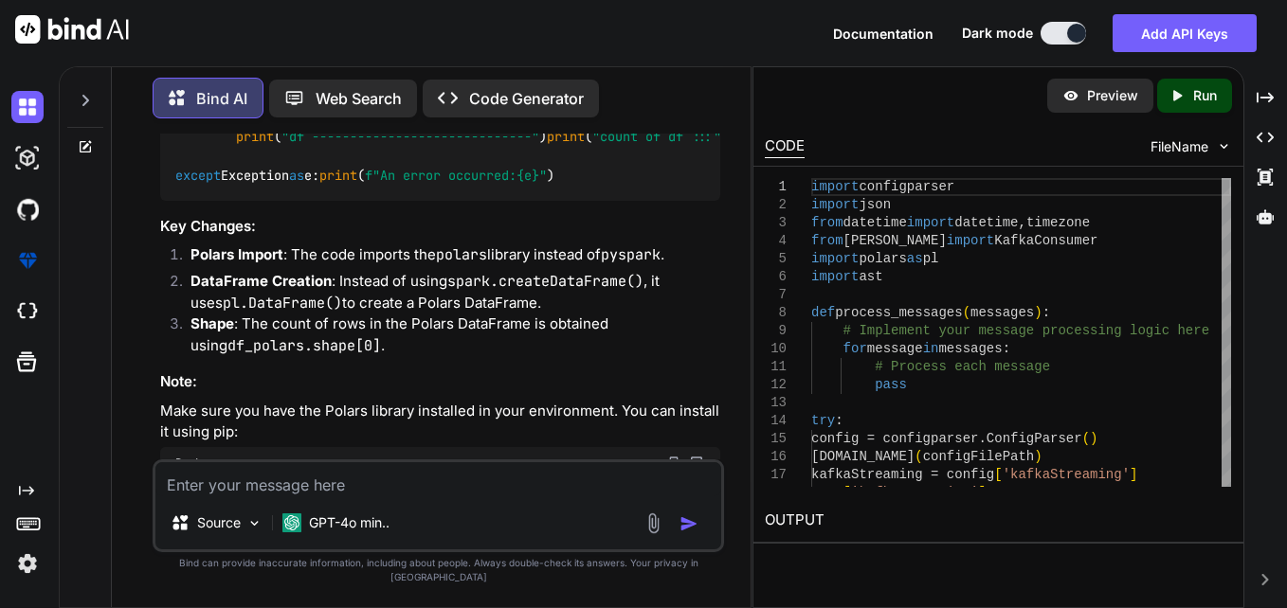
drag, startPoint x: 473, startPoint y: 296, endPoint x: 335, endPoint y: 316, distance: 139.0
drag, startPoint x: 297, startPoint y: 303, endPoint x: 454, endPoint y: 312, distance: 157.5
drag, startPoint x: 454, startPoint y: 312, endPoint x: 371, endPoint y: 348, distance: 89.9
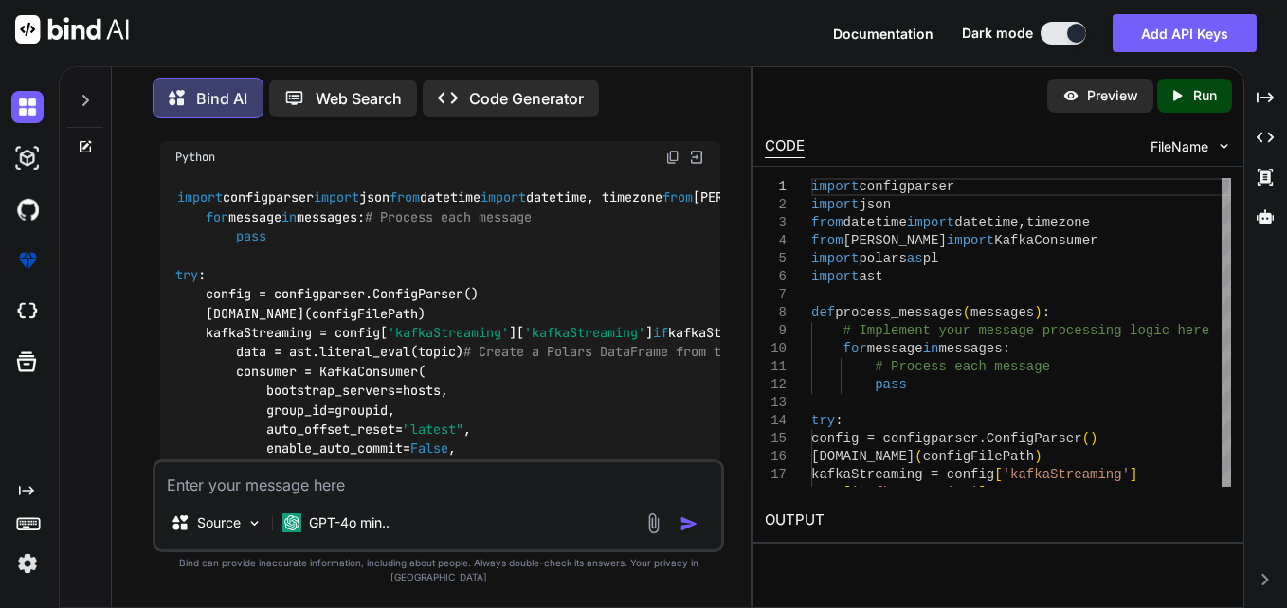
scroll to position [4525, 0]
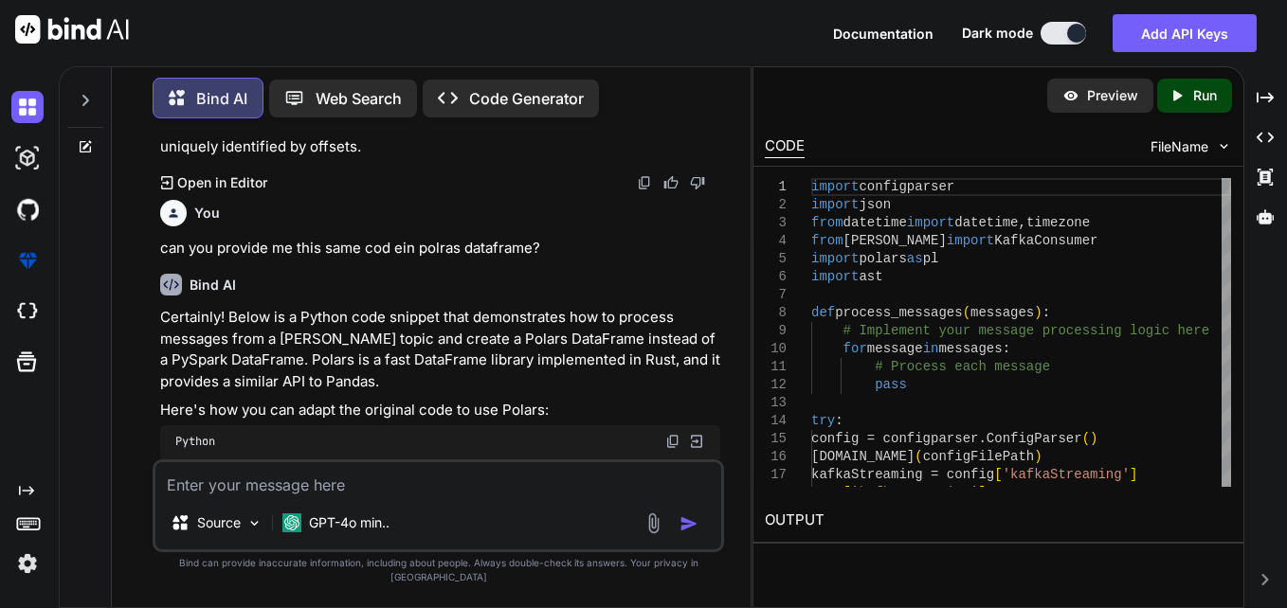
drag, startPoint x: 659, startPoint y: 365, endPoint x: 871, endPoint y: 603, distance: 318.1
click at [659, 425] on div "Python" at bounding box center [440, 441] width 560 height 32
click at [509, 496] on textarea at bounding box center [438, 479] width 566 height 34
type textarea "c"
type textarea "x"
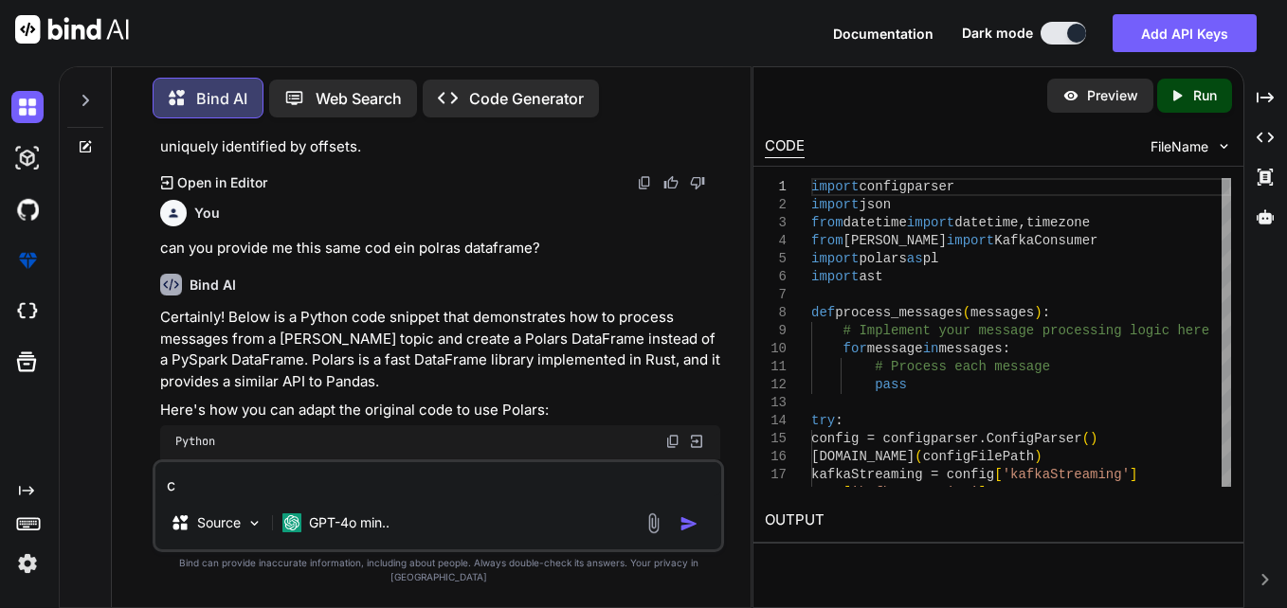
type textarea "ca"
type textarea "x"
type textarea "can"
type textarea "x"
type textarea "can"
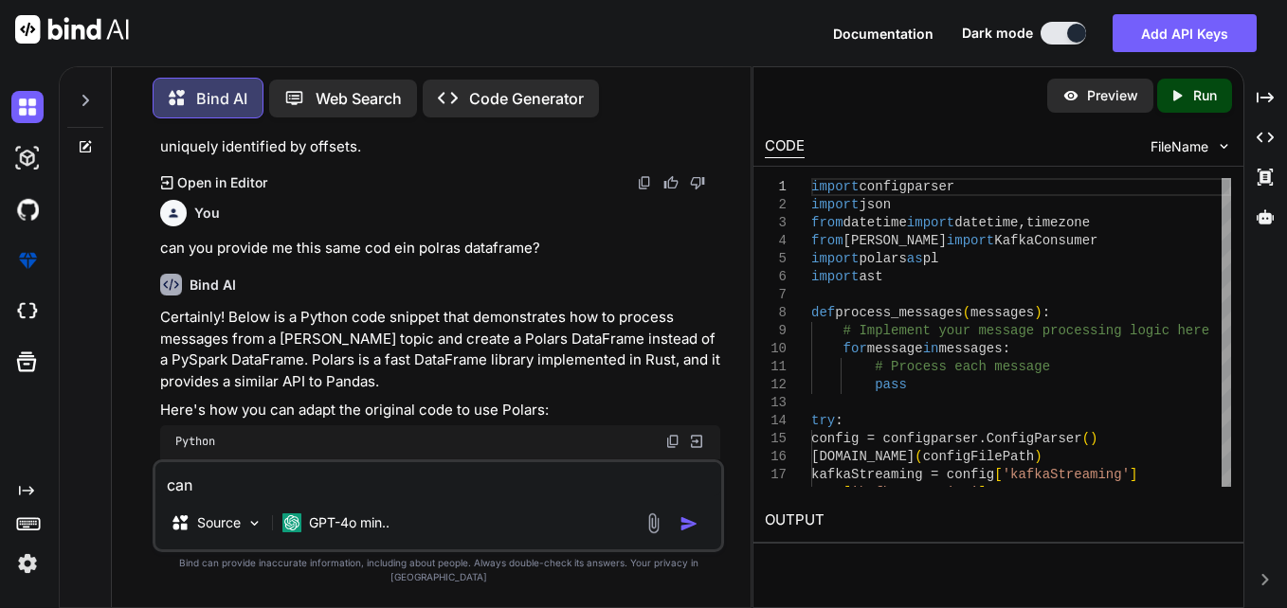
type textarea "x"
type textarea "can y"
type textarea "x"
type textarea "can yo"
type textarea "x"
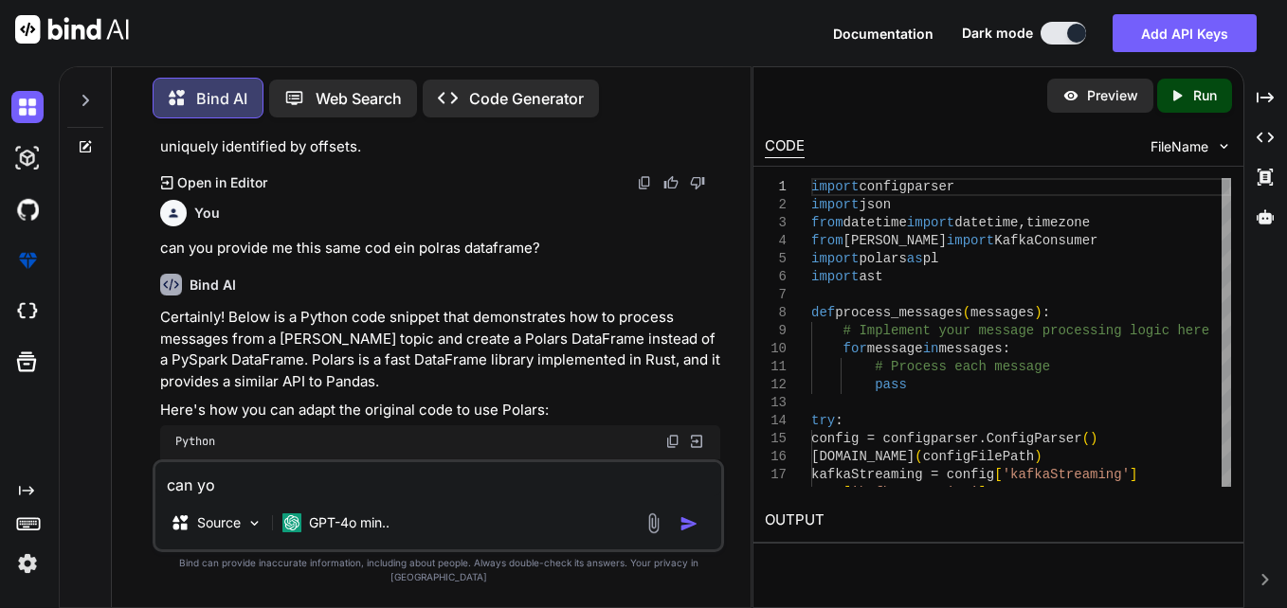
type textarea "can you"
type textarea "x"
type textarea "can you"
type textarea "x"
type textarea "can you p"
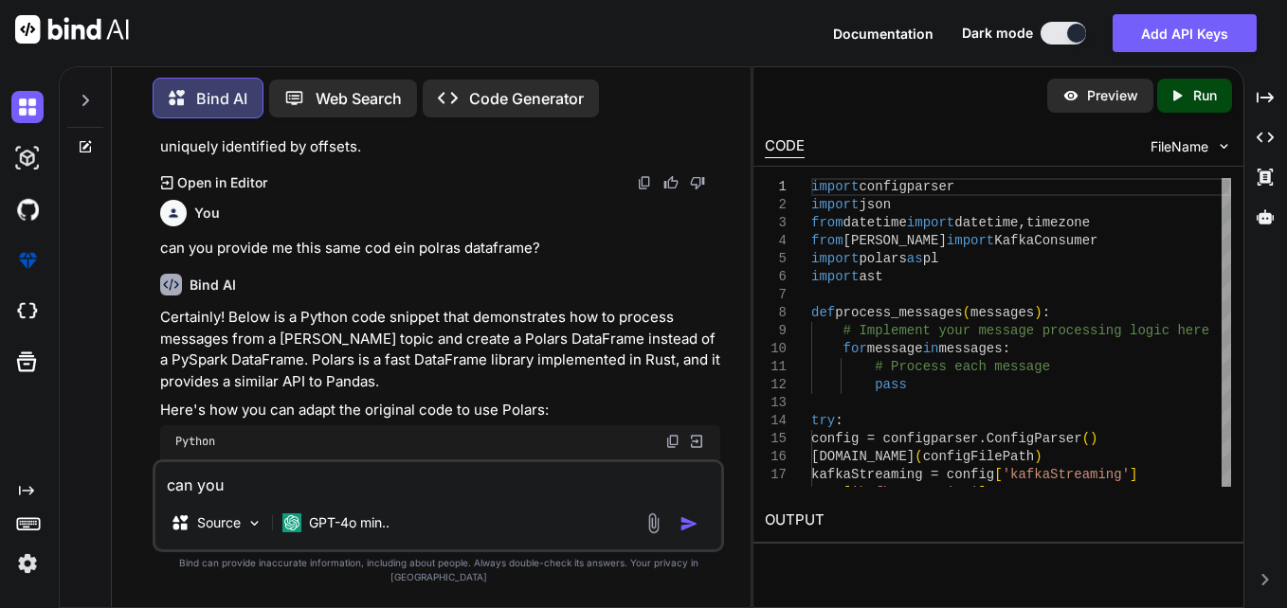
type textarea "x"
type textarea "can you pr"
type textarea "x"
type textarea "can you pro"
type textarea "x"
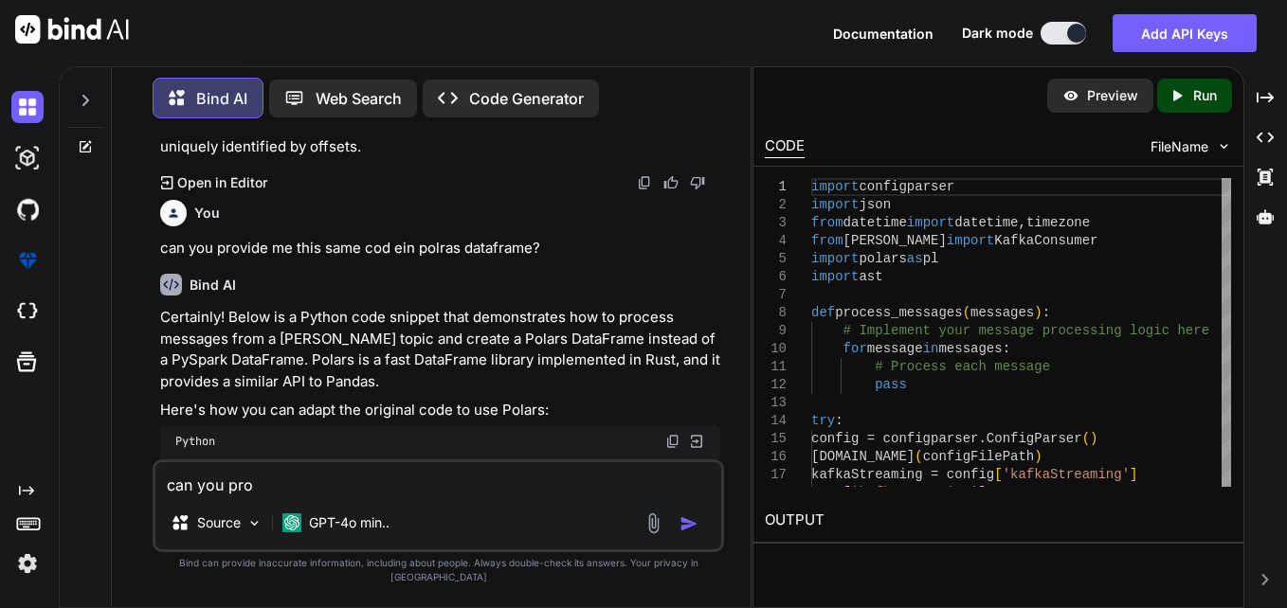
type textarea "can you prov"
type textarea "x"
type textarea "can you provi"
type textarea "x"
type textarea "can you provid"
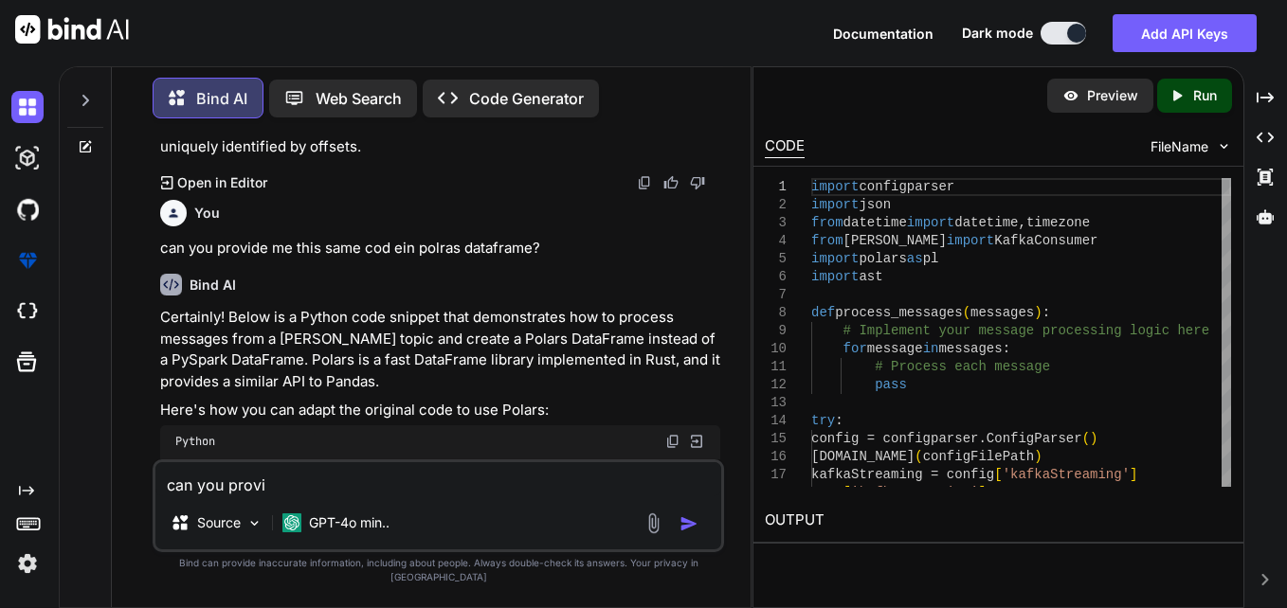
type textarea "x"
type textarea "can you provide"
type textarea "x"
type textarea "can you provide"
type textarea "x"
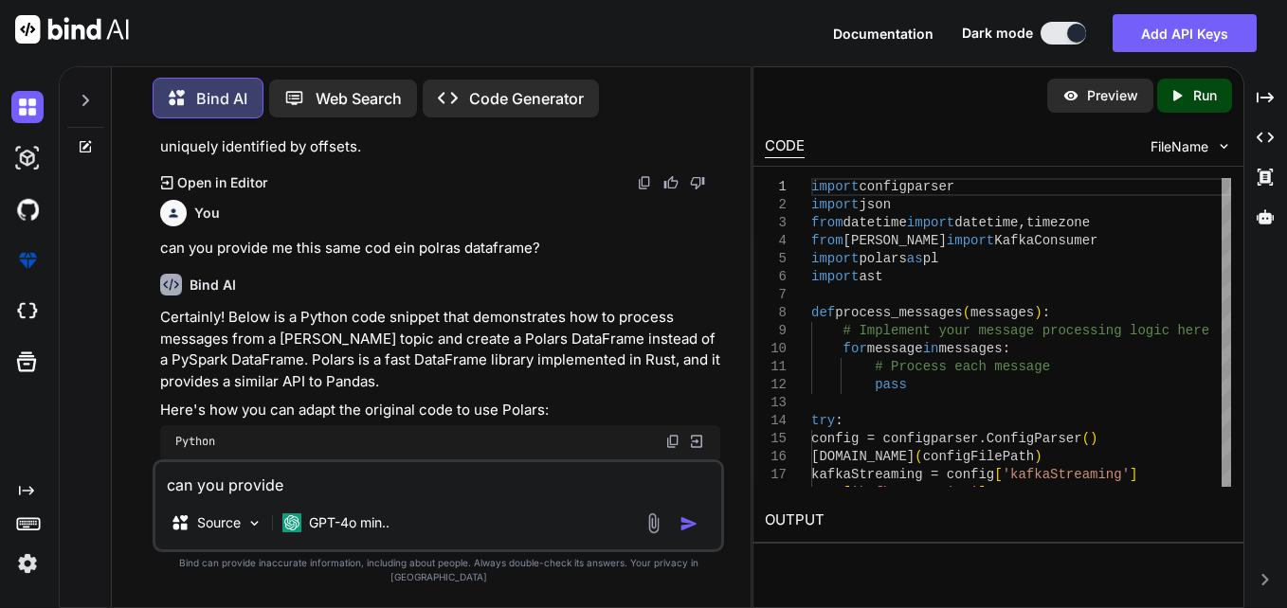
type textarea "can you provide m"
type textarea "x"
type textarea "can you provide me"
type textarea "x"
type textarea "can you provide me"
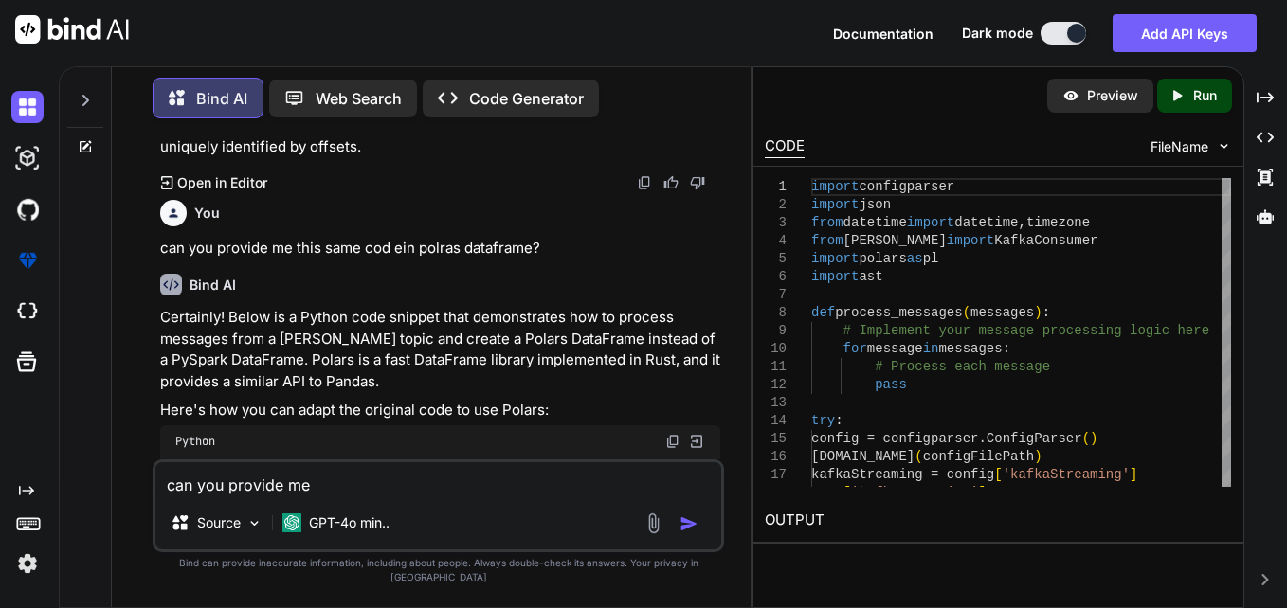
type textarea "x"
type textarea "can you provide me s"
type textarea "x"
type textarea "can you provide me si"
type textarea "x"
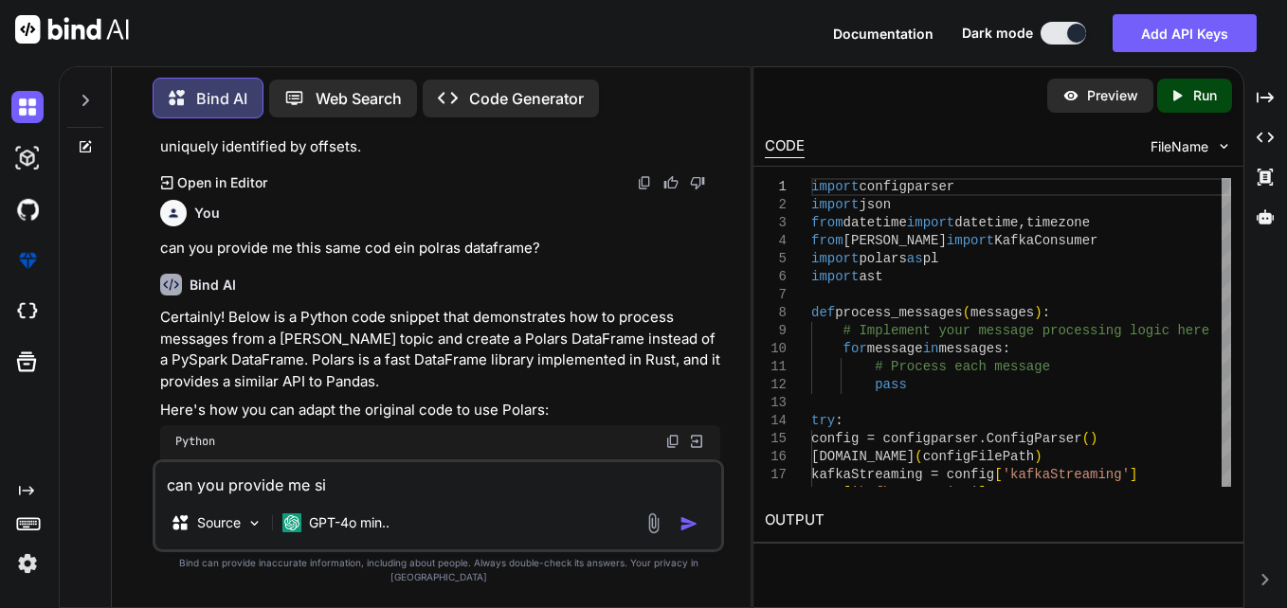
type textarea "can you provide me sim"
type textarea "x"
type textarea "can you provide me simp"
type textarea "x"
type textarea "can you provide me simpl"
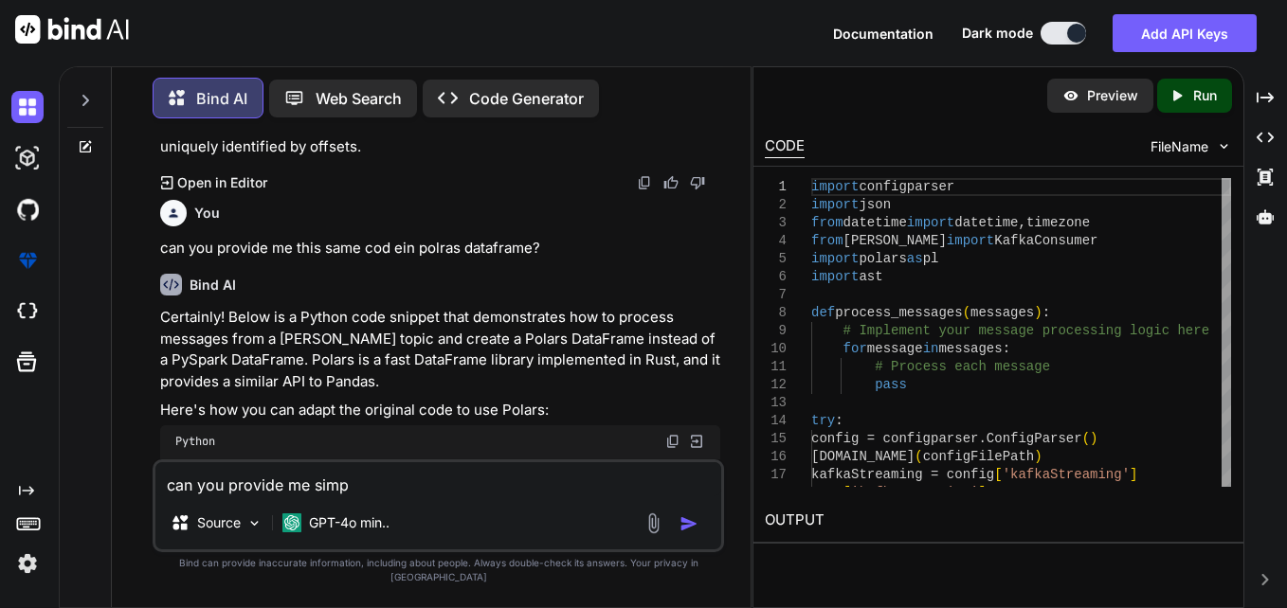
type textarea "x"
type textarea "can you provide me simple"
type textarea "x"
type textarea "can you provide me simple"
type textarea "x"
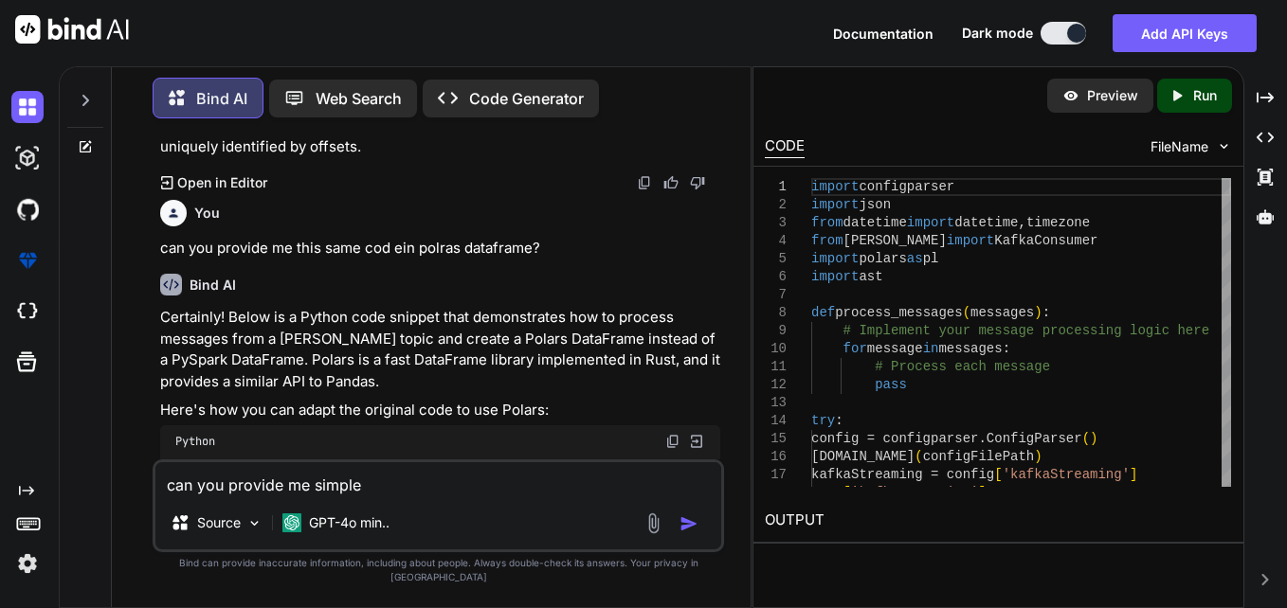
type textarea "can you provide me simple p"
type textarea "x"
type textarea "can you provide me simple py"
type textarea "x"
type textarea "can you provide me simple pyt"
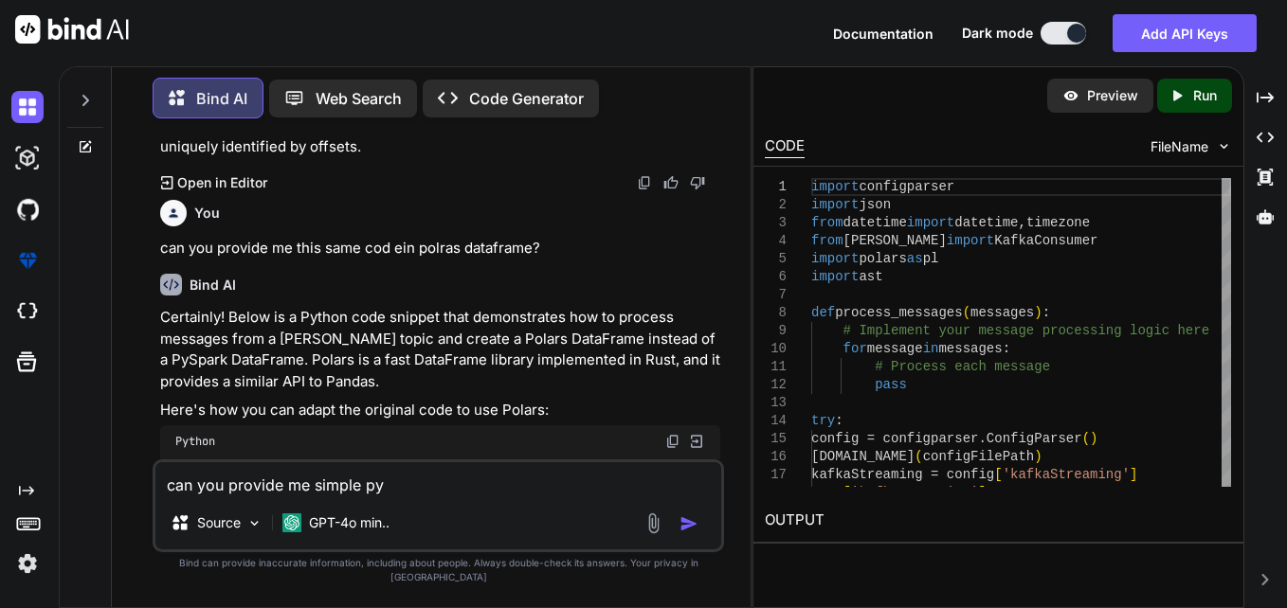
type textarea "x"
type textarea "can you provide me simple pyth"
type textarea "x"
type textarea "can you provide me simple pytho"
type textarea "x"
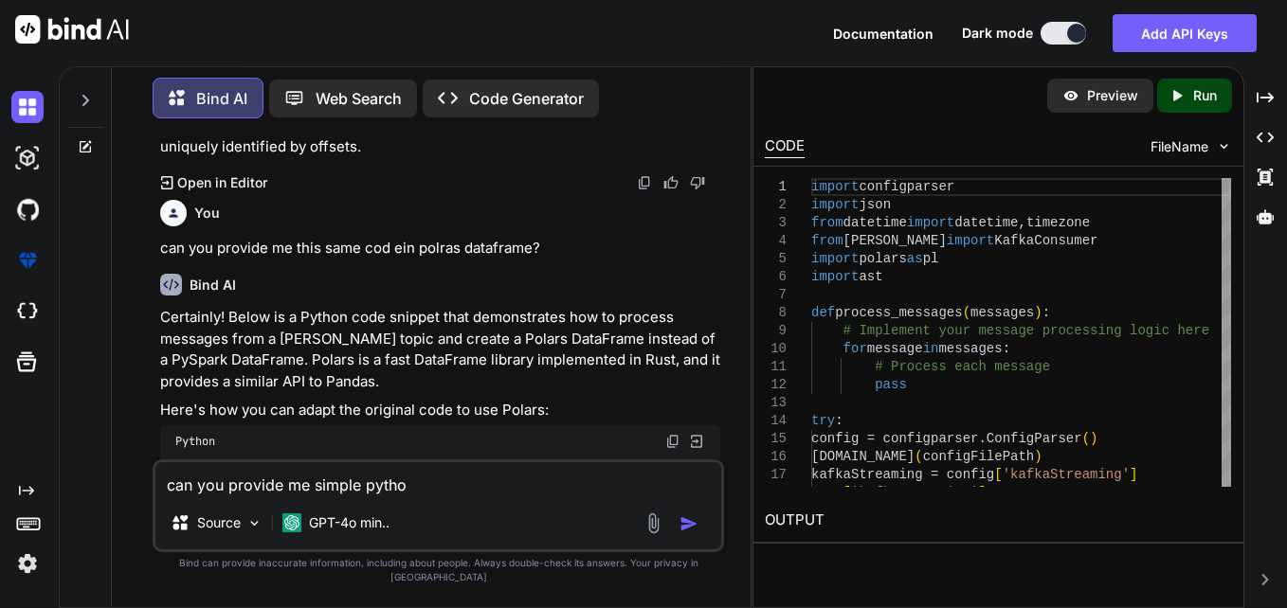
type textarea "can you provide me simple python"
type textarea "x"
type textarea "can you provide me simple python"
type textarea "x"
type textarea "can you provide me simple python c"
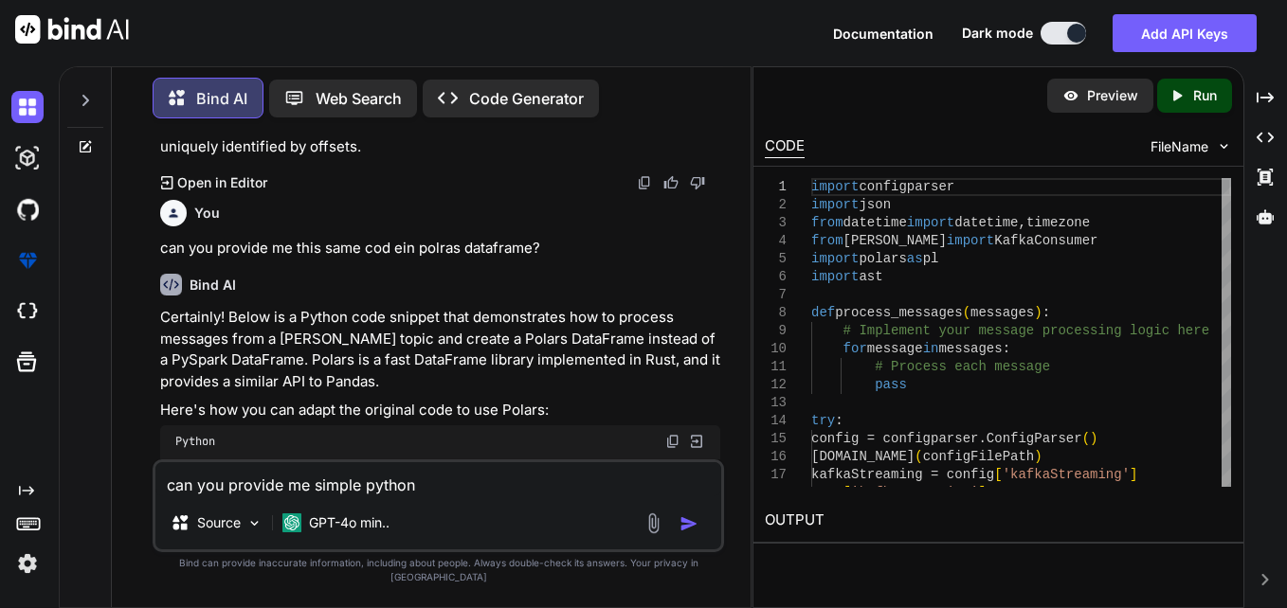
type textarea "x"
type textarea "can you provide me simple python co"
type textarea "x"
type textarea "can you provide me simple python cod"
type textarea "x"
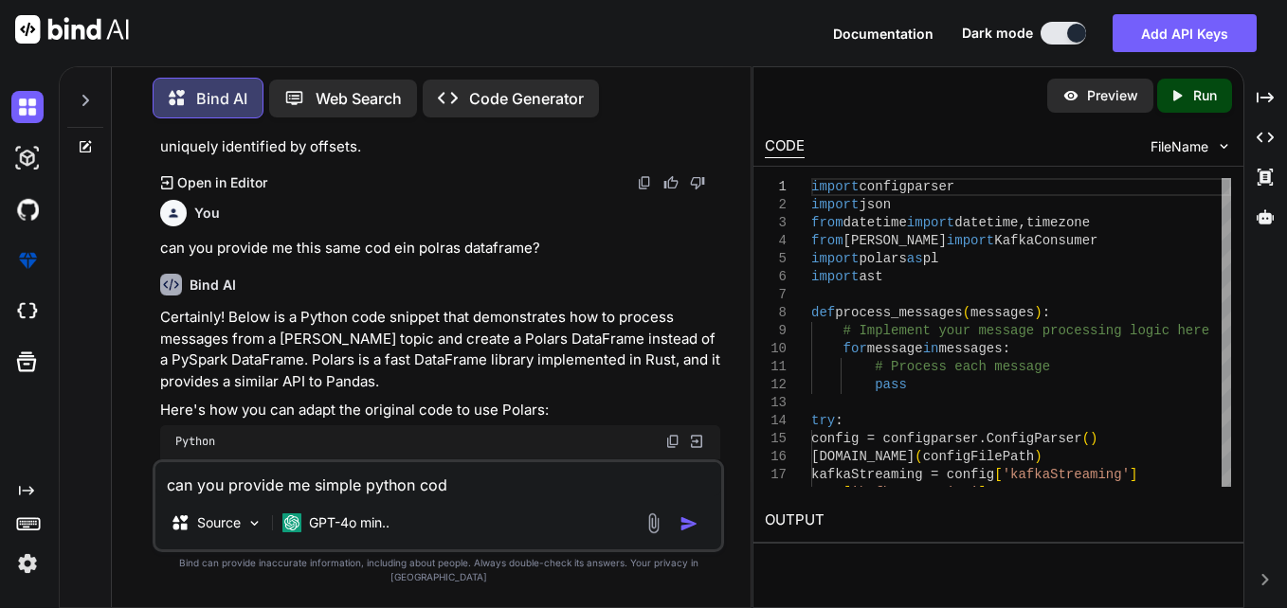
type textarea "can you provide me simple python code"
type textarea "x"
type textarea "can you provide me simple python code"
type textarea "x"
type textarea "can you provide me simple python code i"
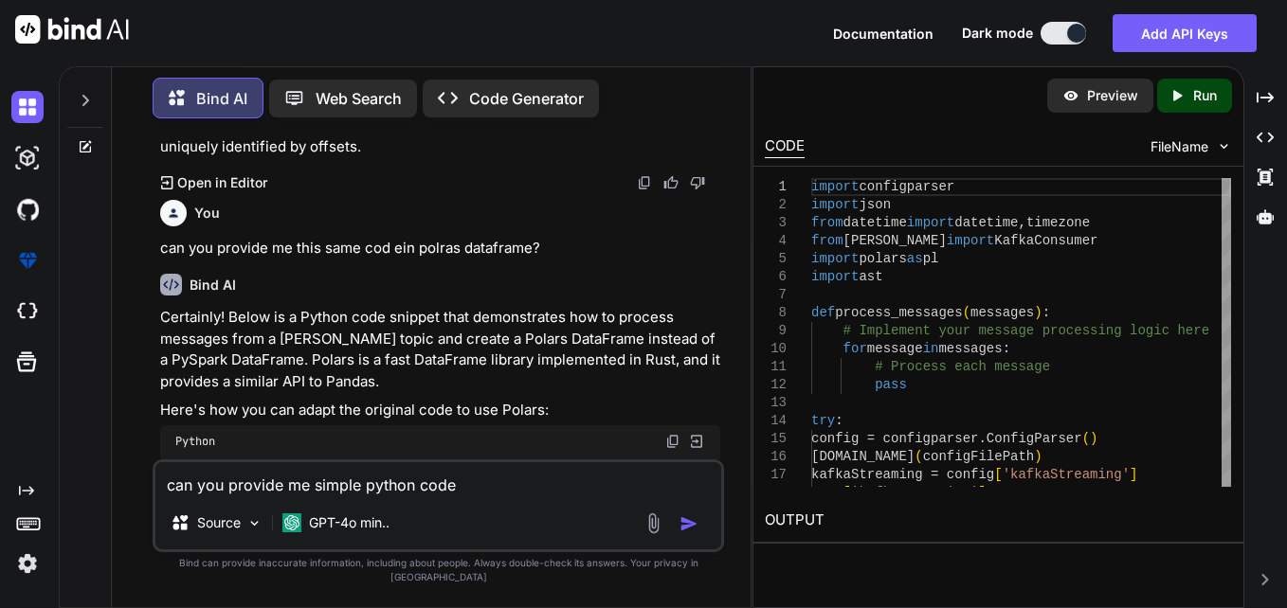
type textarea "x"
type textarea "can you provide me simple python code in"
type textarea "x"
type textarea "can you provide me simple python code in"
type textarea "x"
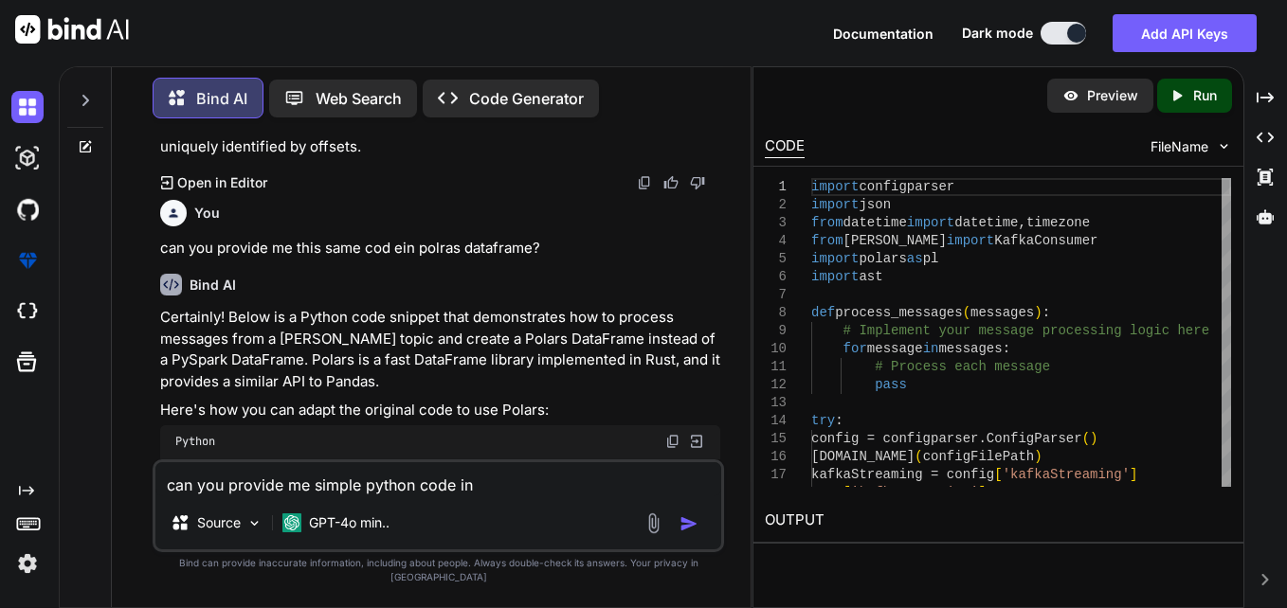
type textarea "can you provide me simple python code in w"
type textarea "x"
type textarea "can you provide me simple python code in wh"
type textarea "x"
type textarea "can you provide me simple python code in whi"
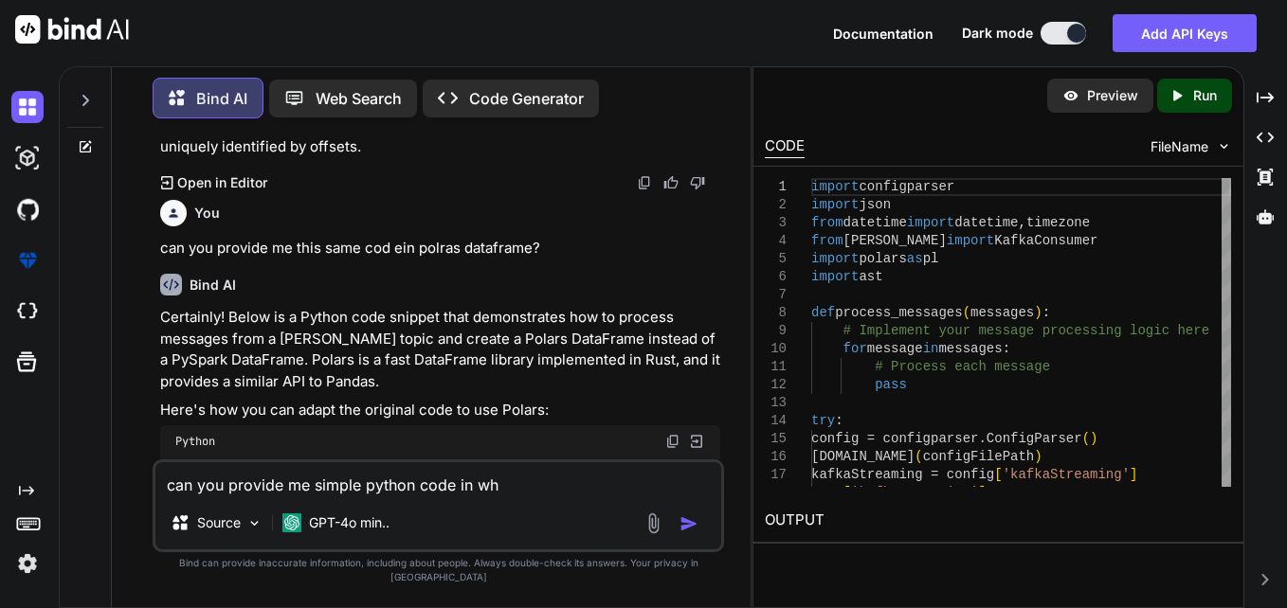
type textarea "x"
type textarea "can you provide me simple python code in whic"
type textarea "x"
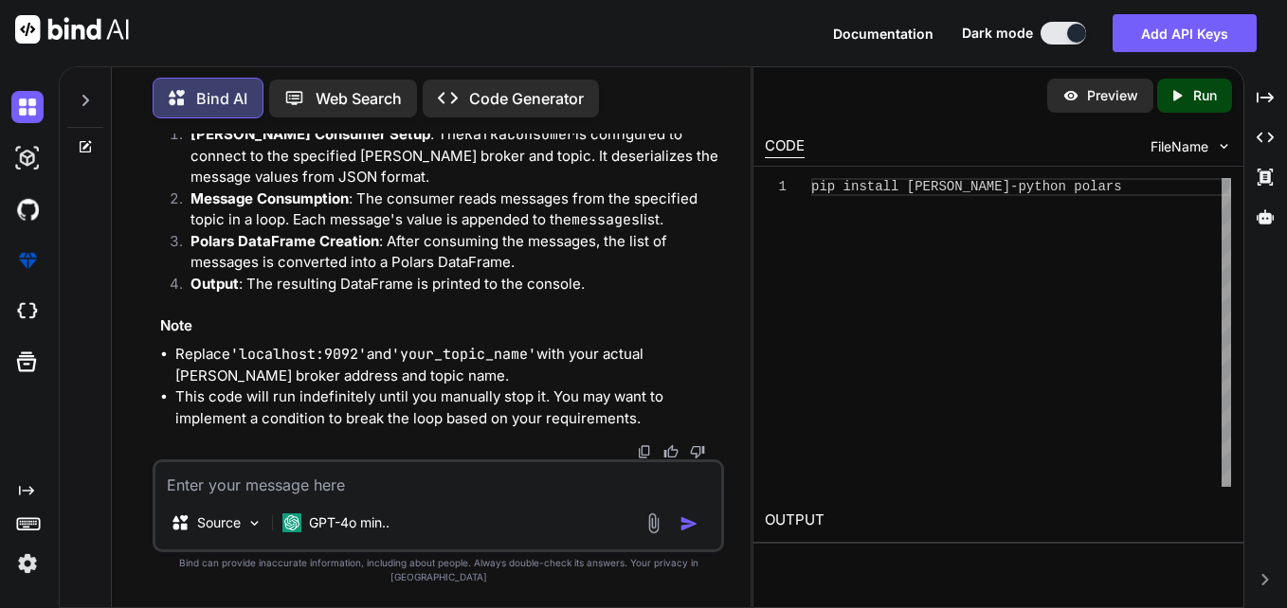
scroll to position [7707, 0]
click at [398, 490] on textarea at bounding box center [438, 479] width 566 height 34
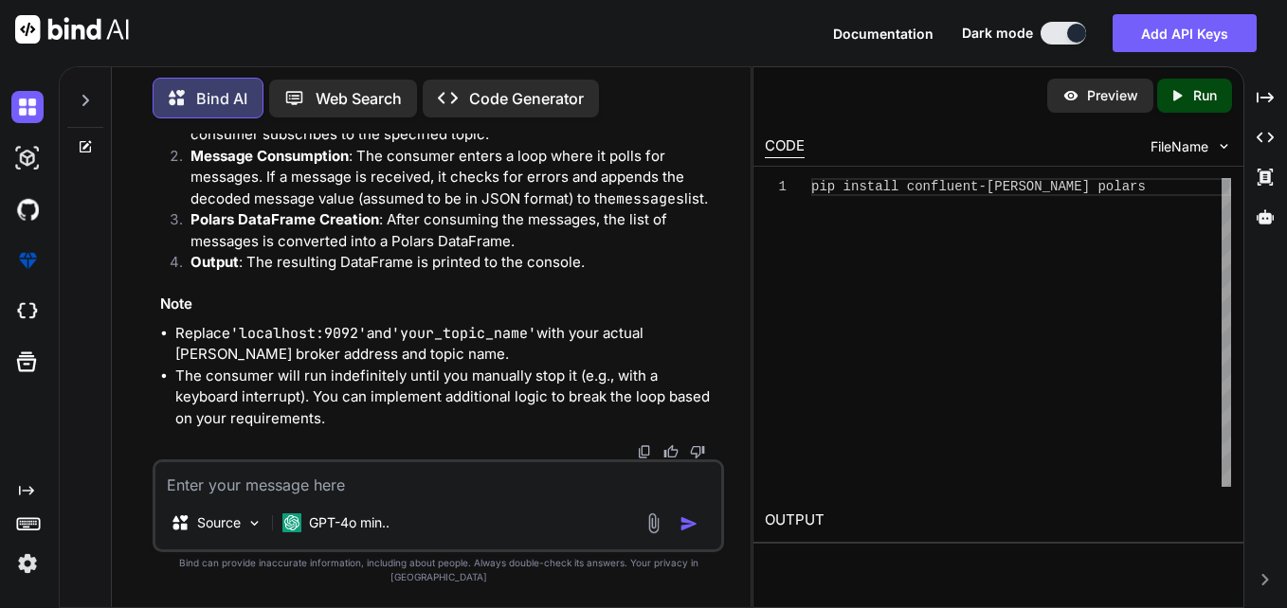
scroll to position [9076, 0]
drag, startPoint x: 333, startPoint y: 319, endPoint x: 440, endPoint y: 316, distance: 107.1
drag, startPoint x: 440, startPoint y: 316, endPoint x: 380, endPoint y: 363, distance: 75.6
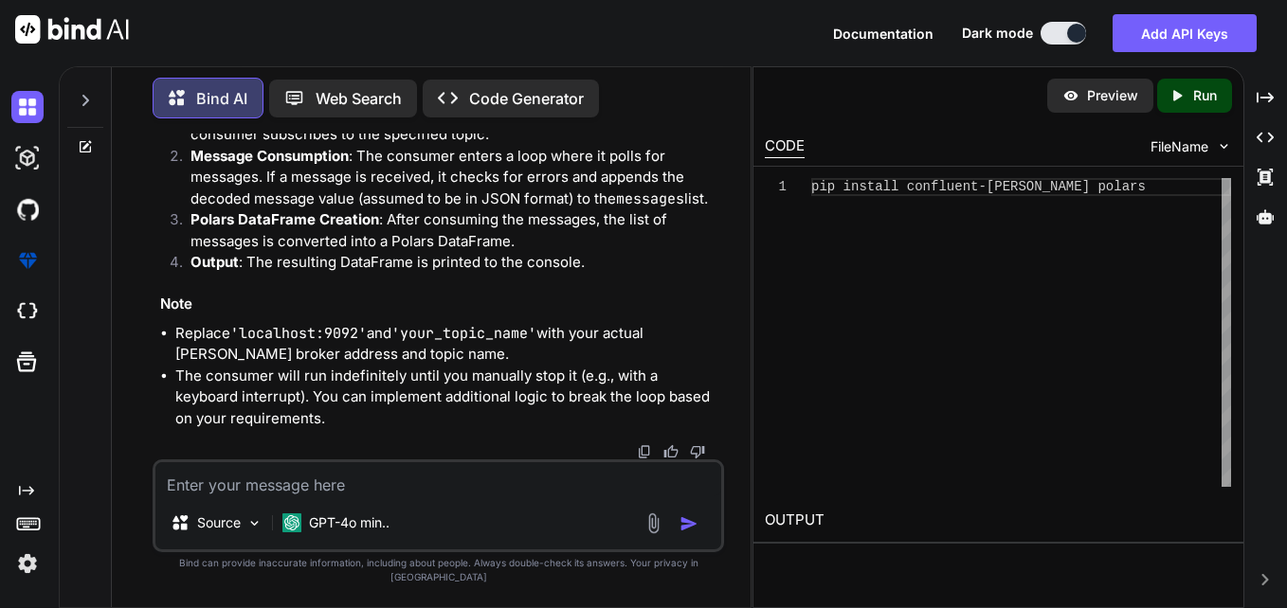
drag, startPoint x: 217, startPoint y: 220, endPoint x: 346, endPoint y: 228, distance: 129.1
drag, startPoint x: 346, startPoint y: 228, endPoint x: 279, endPoint y: 245, distance: 69.4
drag, startPoint x: 279, startPoint y: 245, endPoint x: 338, endPoint y: 264, distance: 62.6
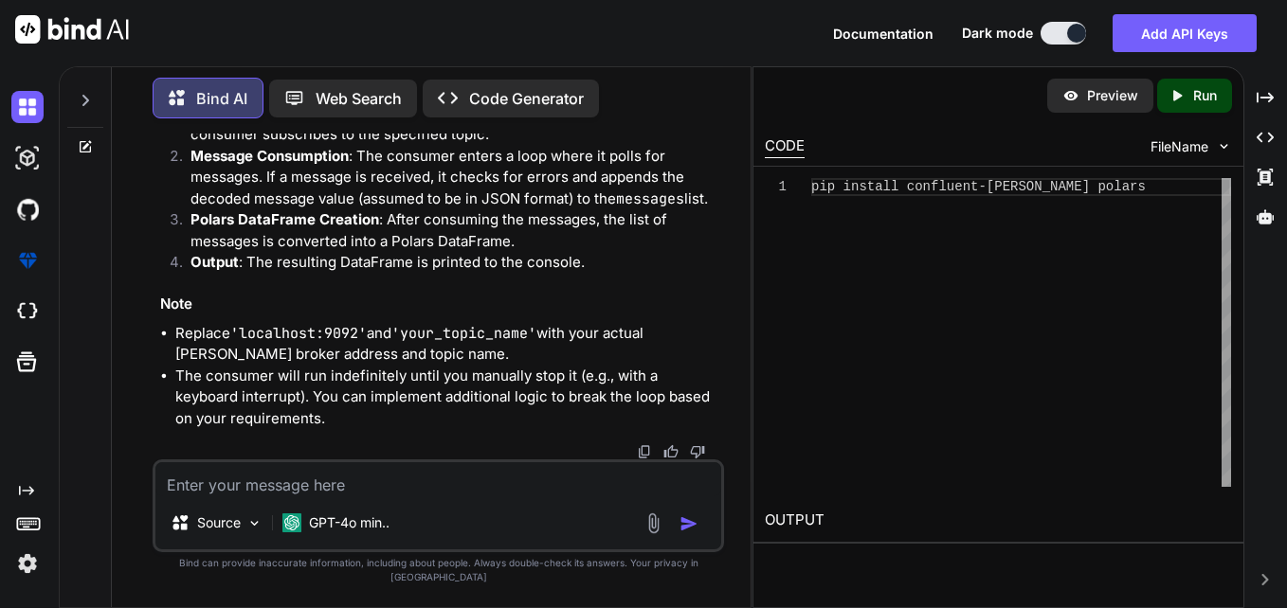
drag, startPoint x: 338, startPoint y: 264, endPoint x: 299, endPoint y: 295, distance: 49.3
drag, startPoint x: 367, startPoint y: 220, endPoint x: 496, endPoint y: 225, distance: 129.0
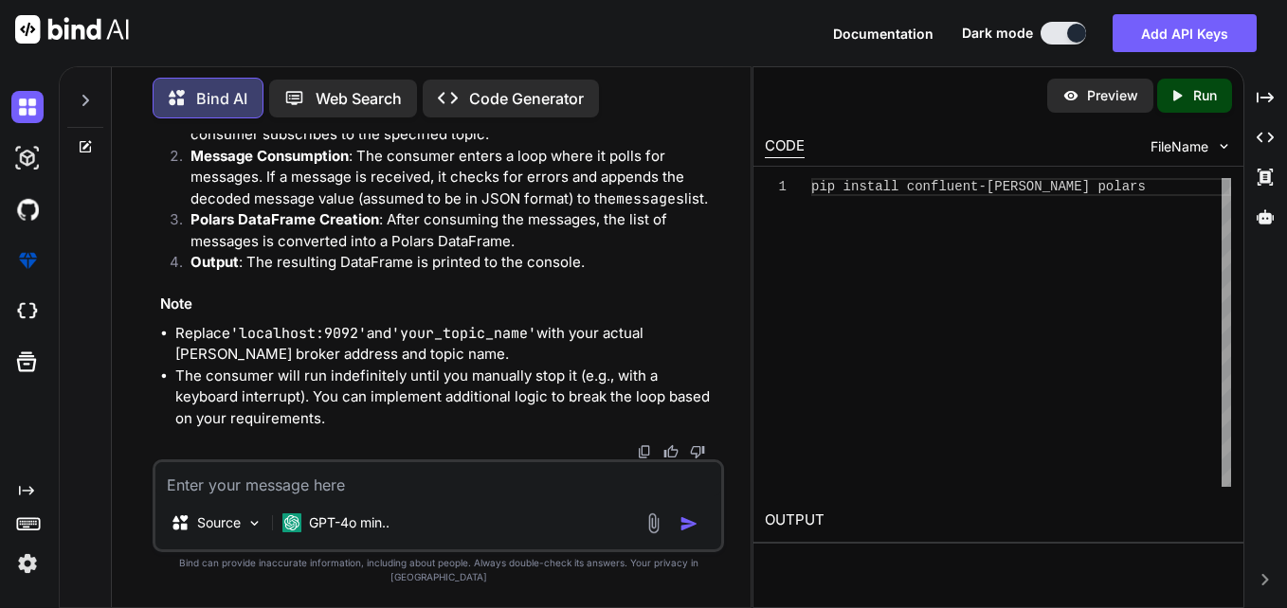
drag, startPoint x: 496, startPoint y: 225, endPoint x: 363, endPoint y: 289, distance: 147.0
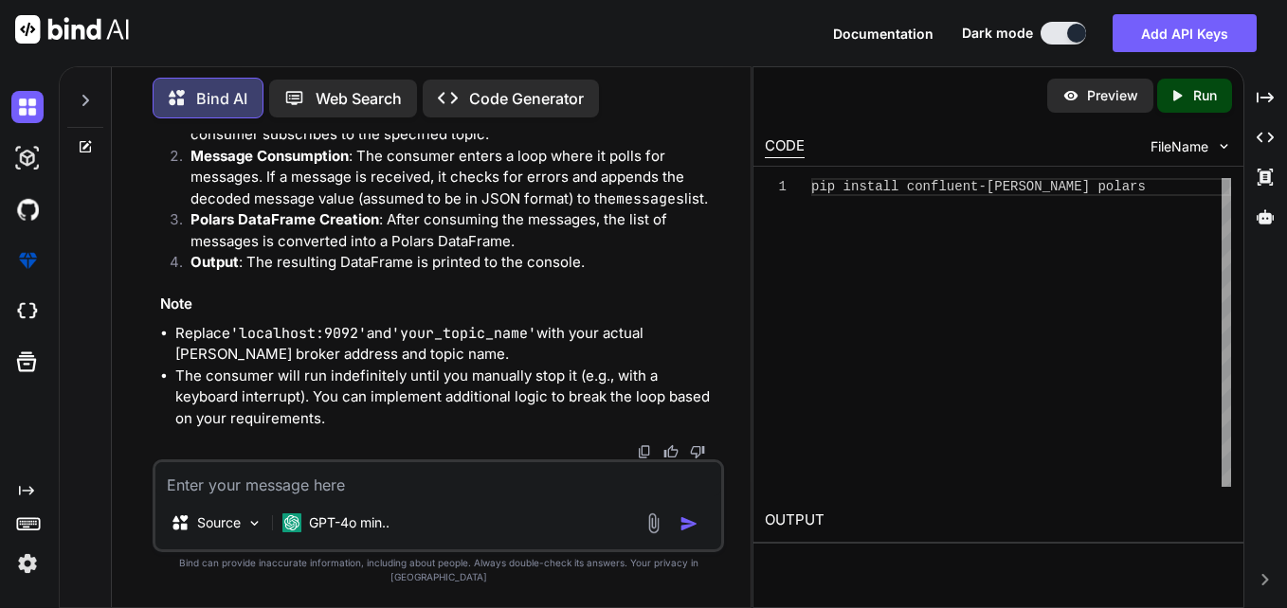
drag, startPoint x: 386, startPoint y: 225, endPoint x: 332, endPoint y: 238, distance: 55.6
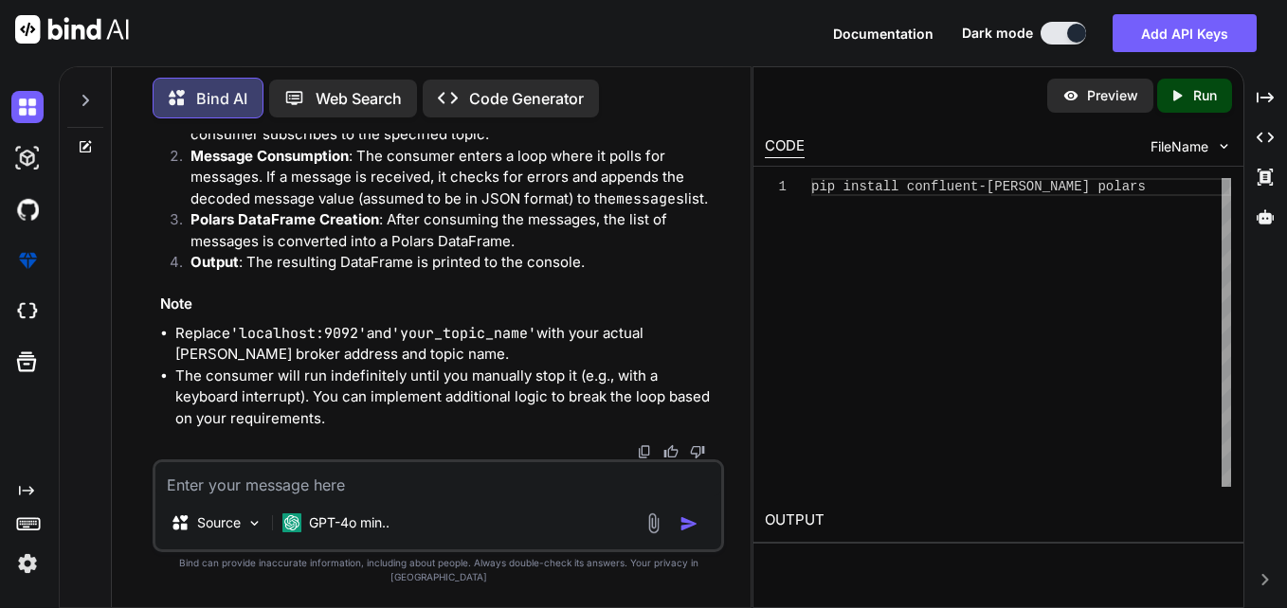
scroll to position [9550, 0]
